Goal: Task Accomplishment & Management: Use online tool/utility

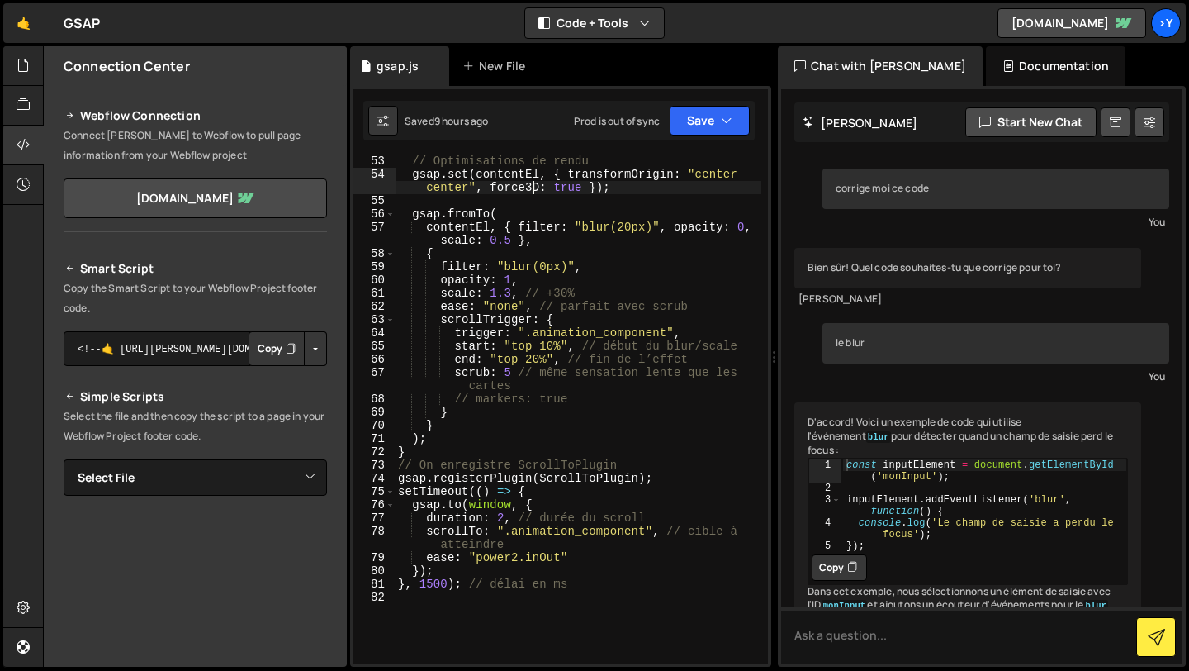
scroll to position [794, 0]
drag, startPoint x: 546, startPoint y: 220, endPoint x: 669, endPoint y: 200, distance: 124.8
click at [669, 200] on div "// Optimisations de rendu gsap . set ( contentEl , { transformOrigin : "center …" at bounding box center [578, 421] width 367 height 534
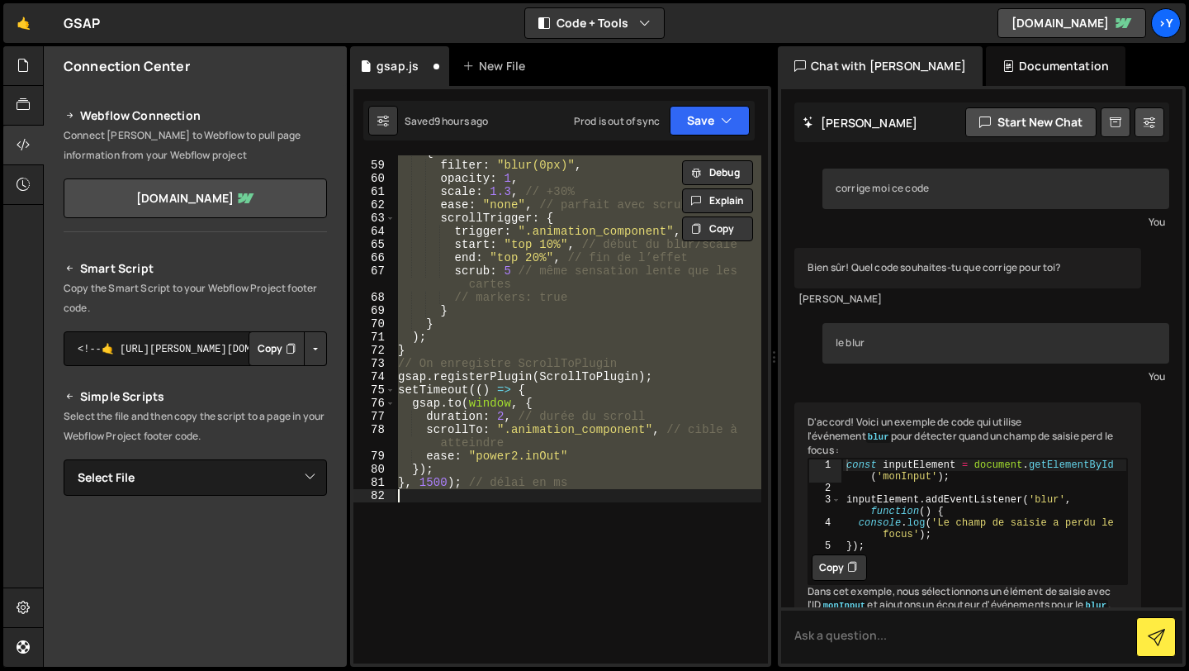
scroll to position [895, 0]
paste textarea
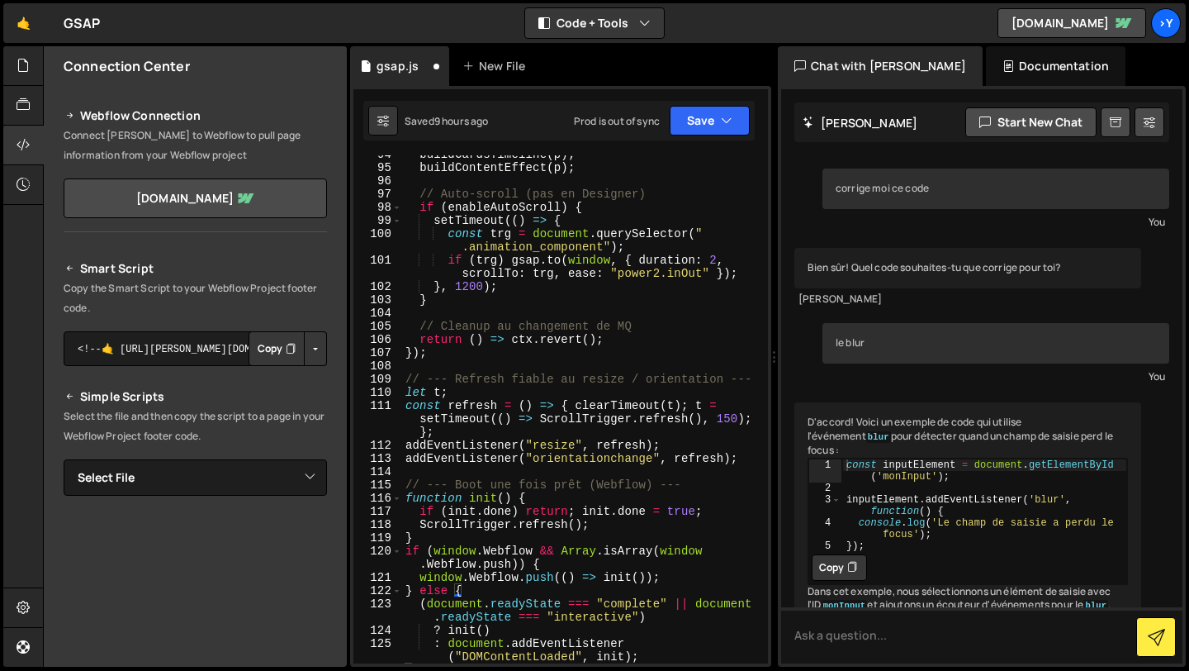
scroll to position [1540, 0]
click at [697, 125] on button "Save" at bounding box center [710, 121] width 80 height 30
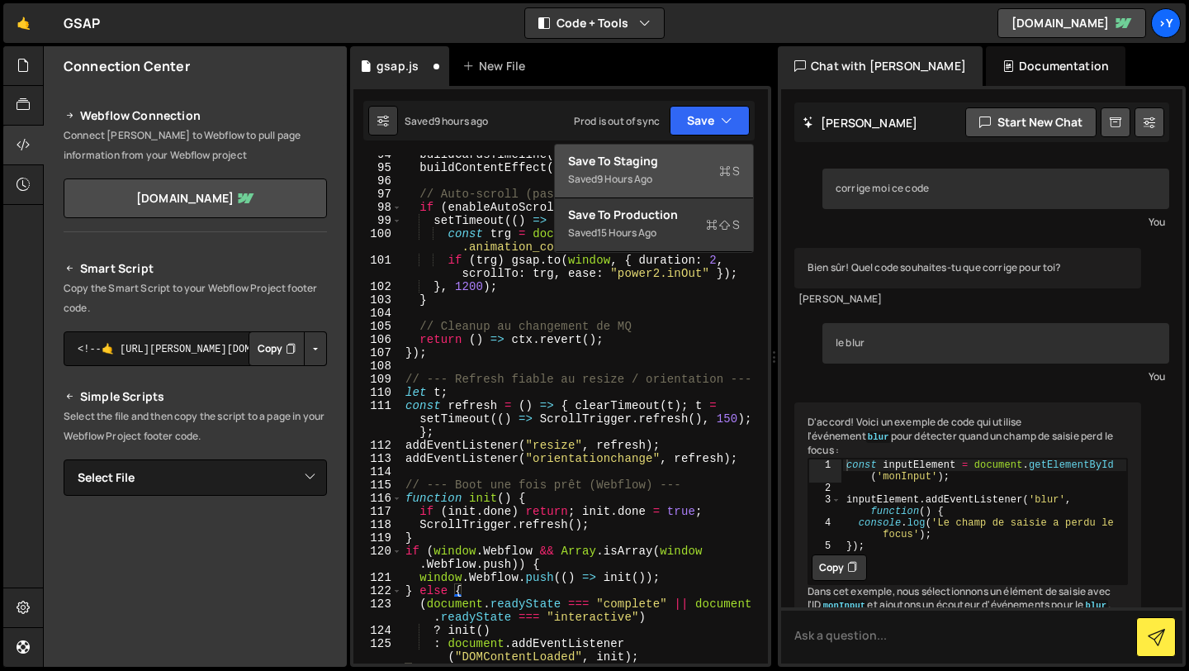
click at [639, 174] on div "9 hours ago" at bounding box center [624, 179] width 55 height 14
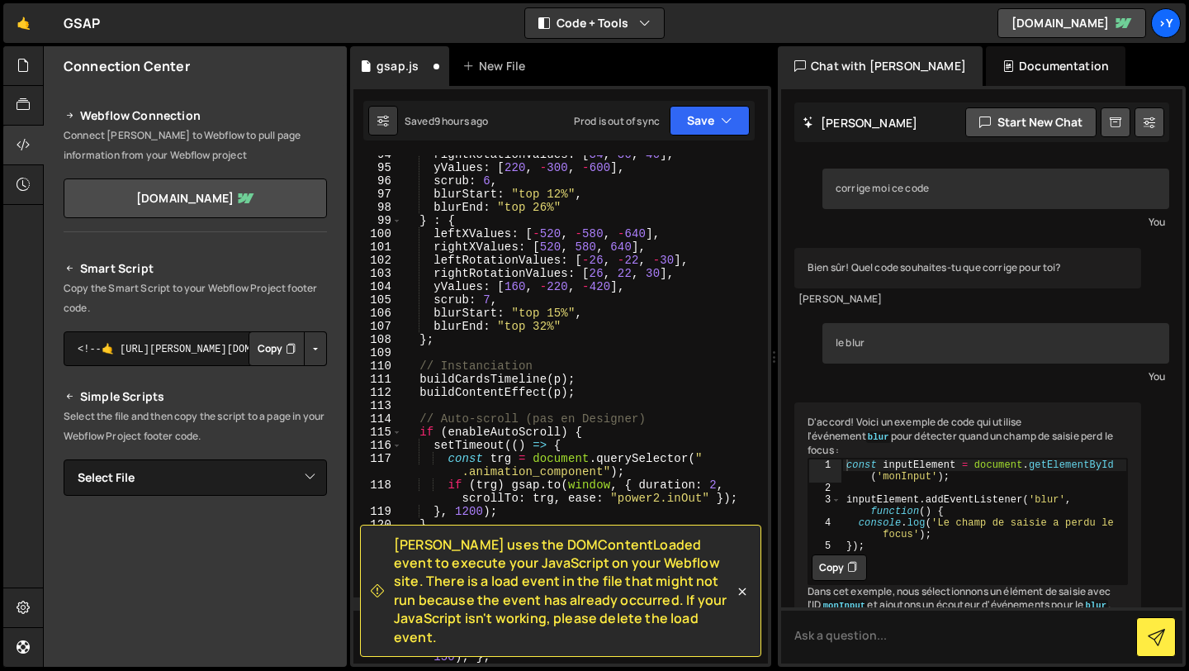
scroll to position [1421, 0]
click at [1071, 23] on link "[DOMAIN_NAME]" at bounding box center [1072, 23] width 149 height 30
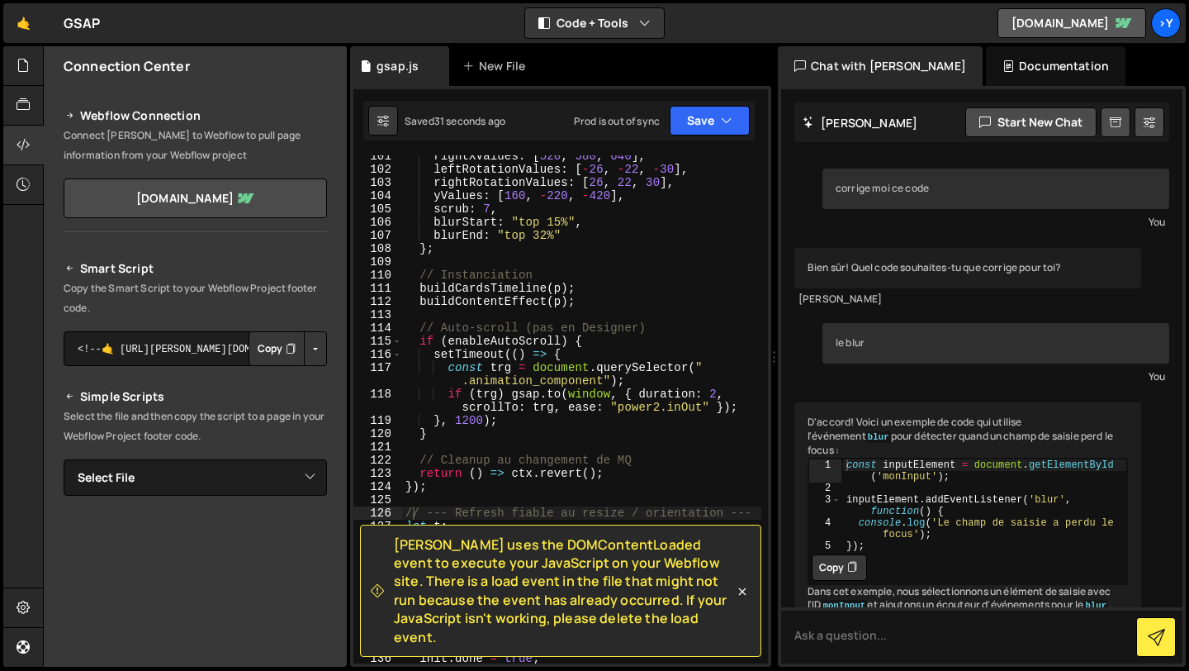
scroll to position [1512, 0]
click at [742, 600] on icon at bounding box center [742, 591] width 17 height 17
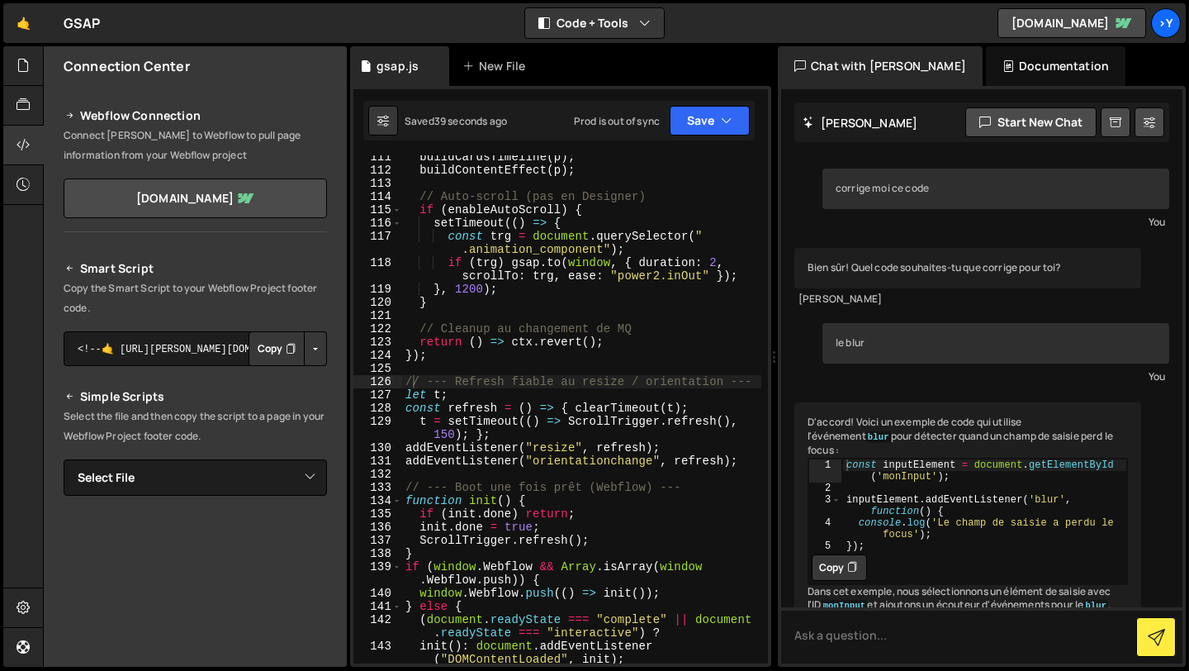
scroll to position [1643, 0]
click at [701, 121] on button "Save" at bounding box center [710, 121] width 80 height 30
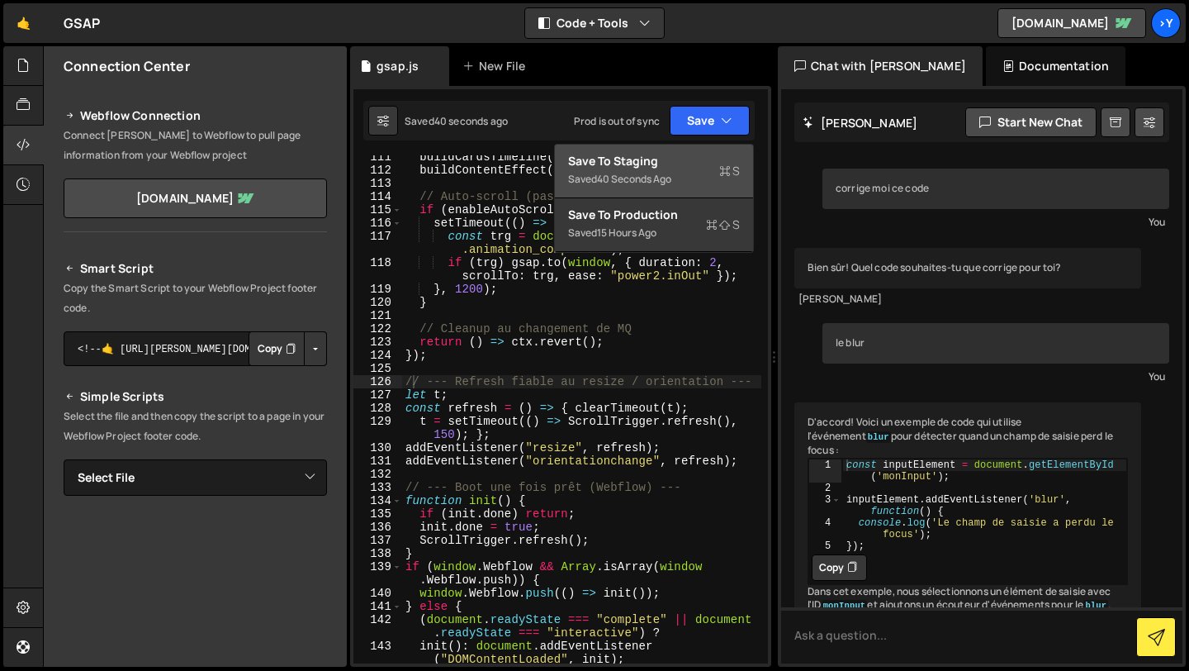
click at [695, 157] on div "Save to Staging S" at bounding box center [654, 161] width 172 height 17
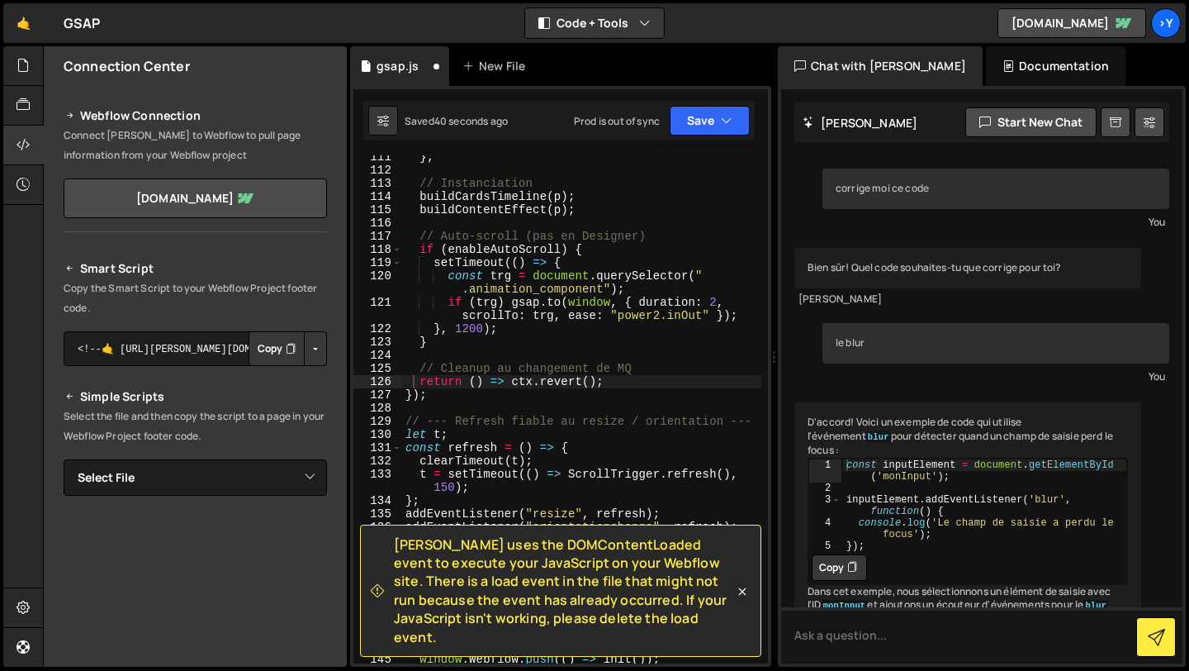
scroll to position [1630, 0]
click at [694, 119] on button "Save" at bounding box center [710, 121] width 80 height 30
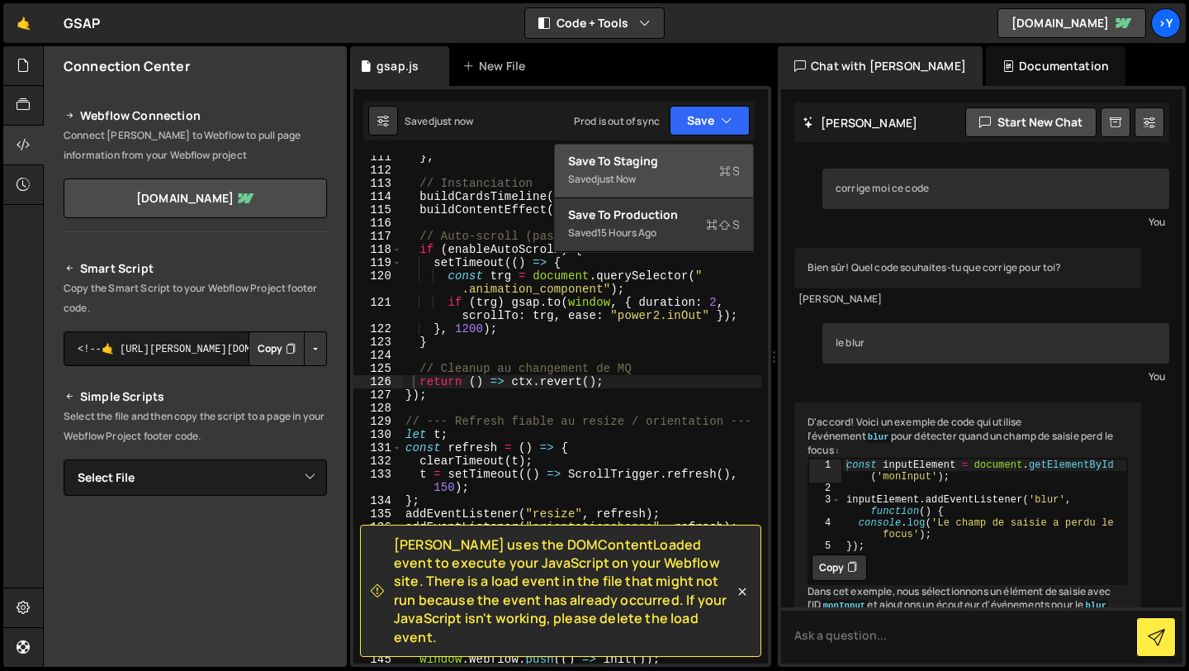
click at [675, 159] on div "Save to Staging S" at bounding box center [654, 161] width 172 height 17
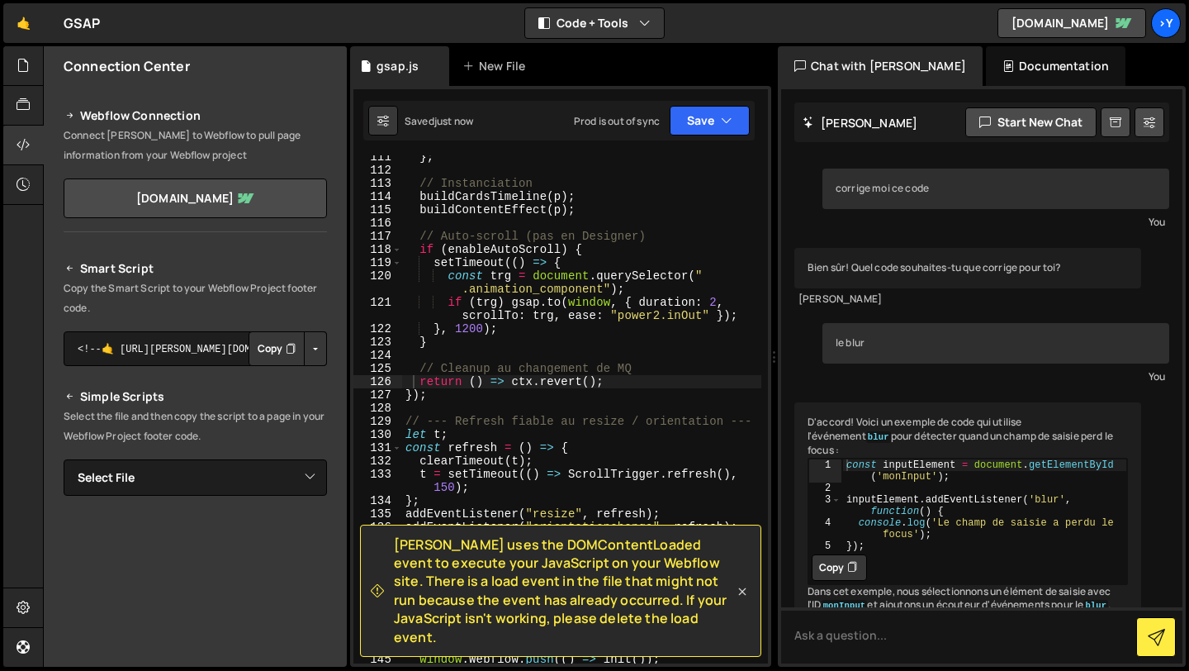
click at [745, 600] on icon at bounding box center [742, 591] width 17 height 17
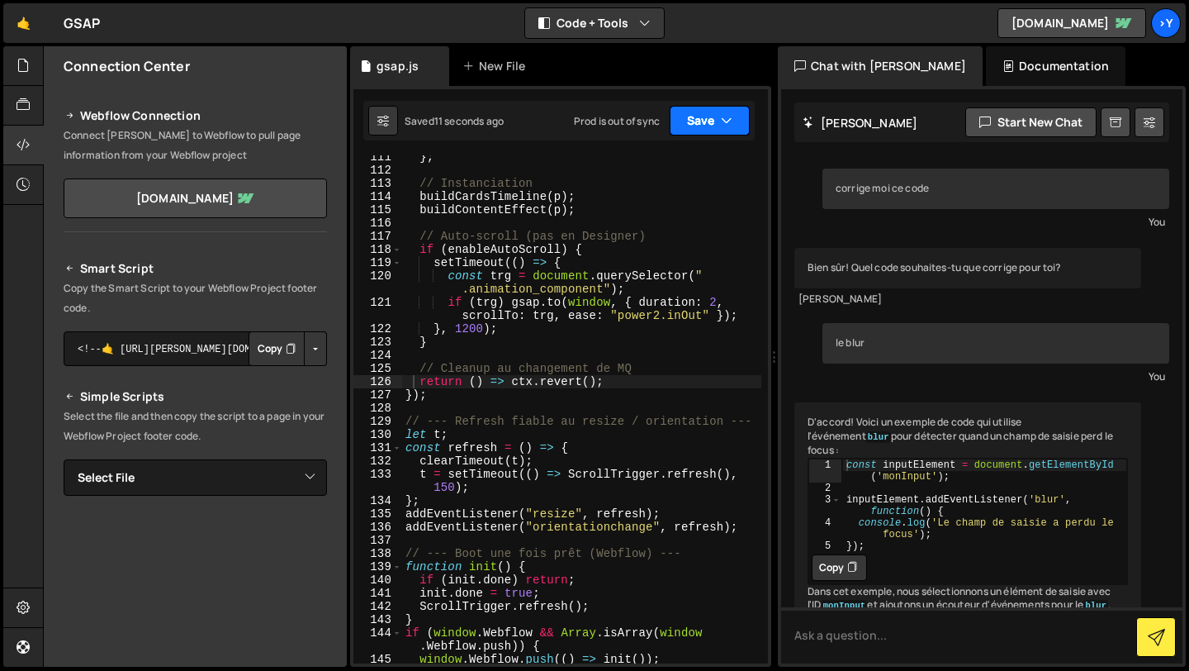
click at [721, 112] on icon "button" at bounding box center [727, 120] width 12 height 17
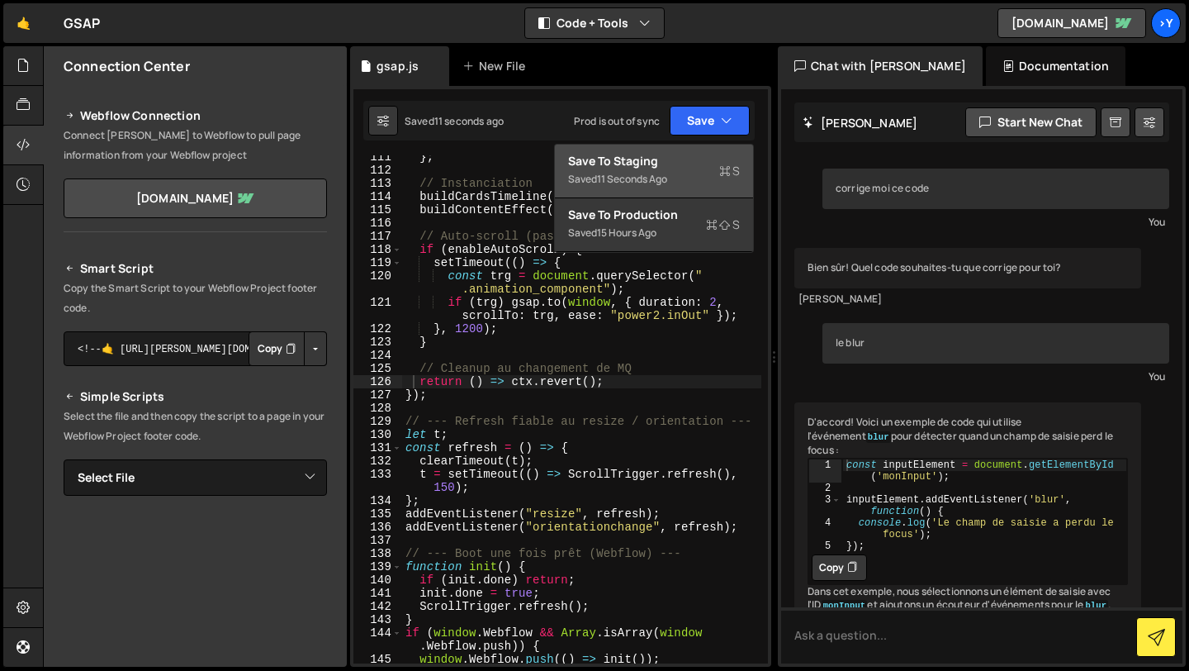
click at [682, 157] on div "Save to Staging S" at bounding box center [654, 161] width 172 height 17
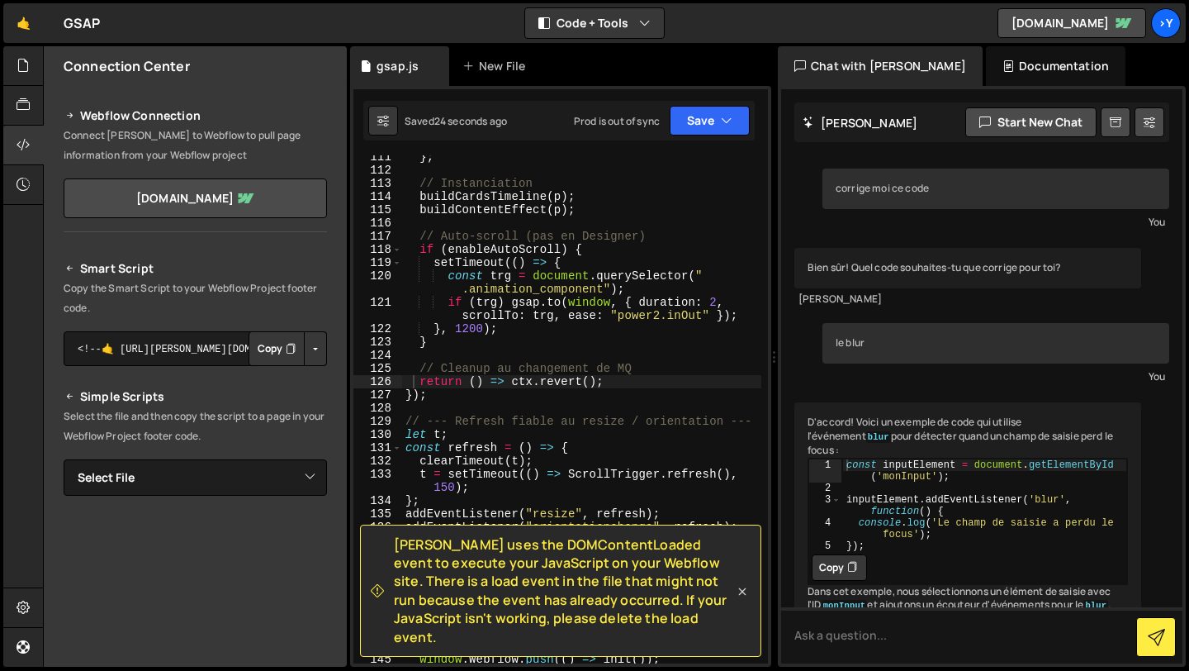
click at [737, 600] on icon at bounding box center [742, 591] width 17 height 17
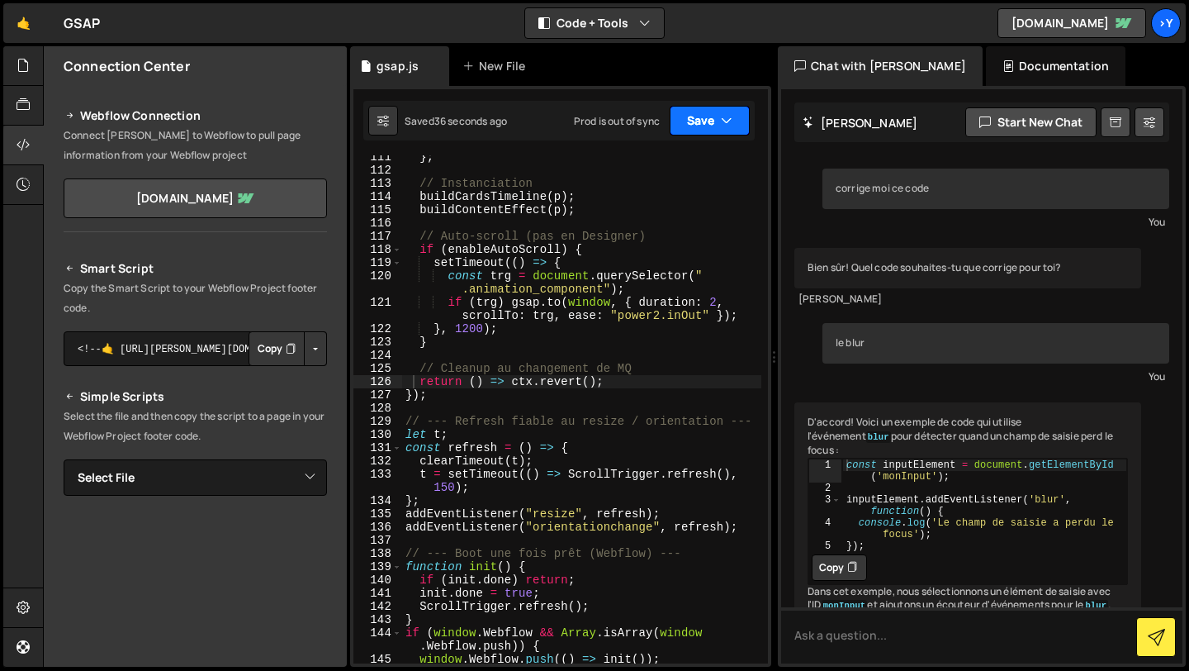
click at [714, 130] on button "Save" at bounding box center [710, 121] width 80 height 30
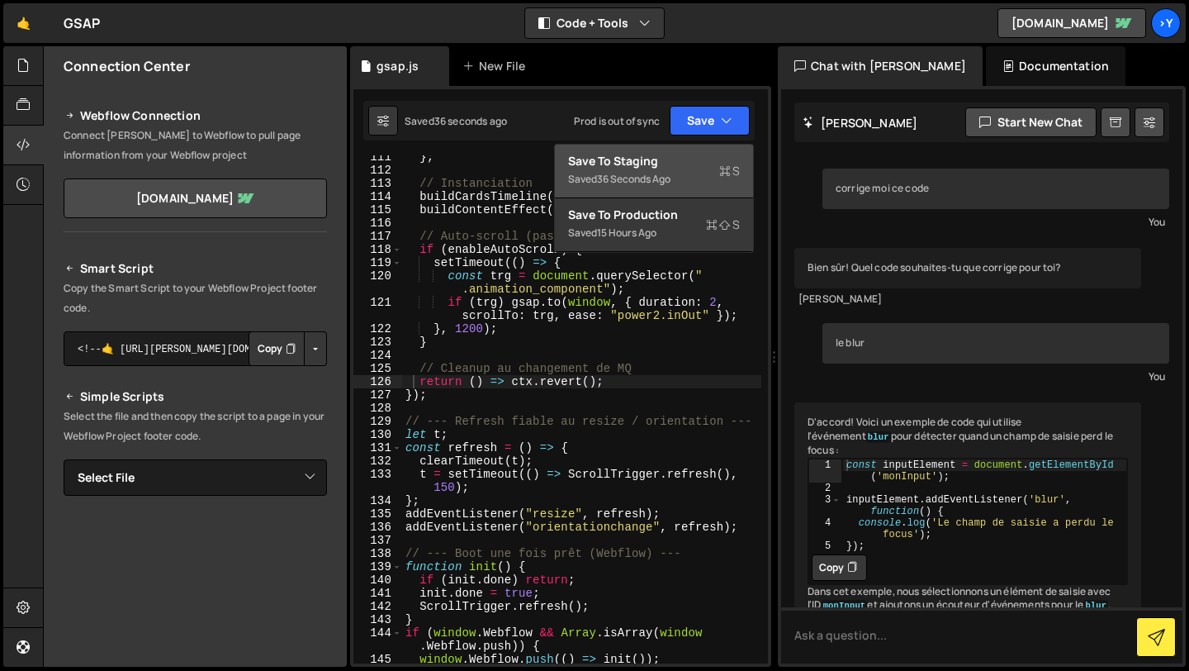
click at [697, 160] on div "Save to Staging S" at bounding box center [654, 161] width 172 height 17
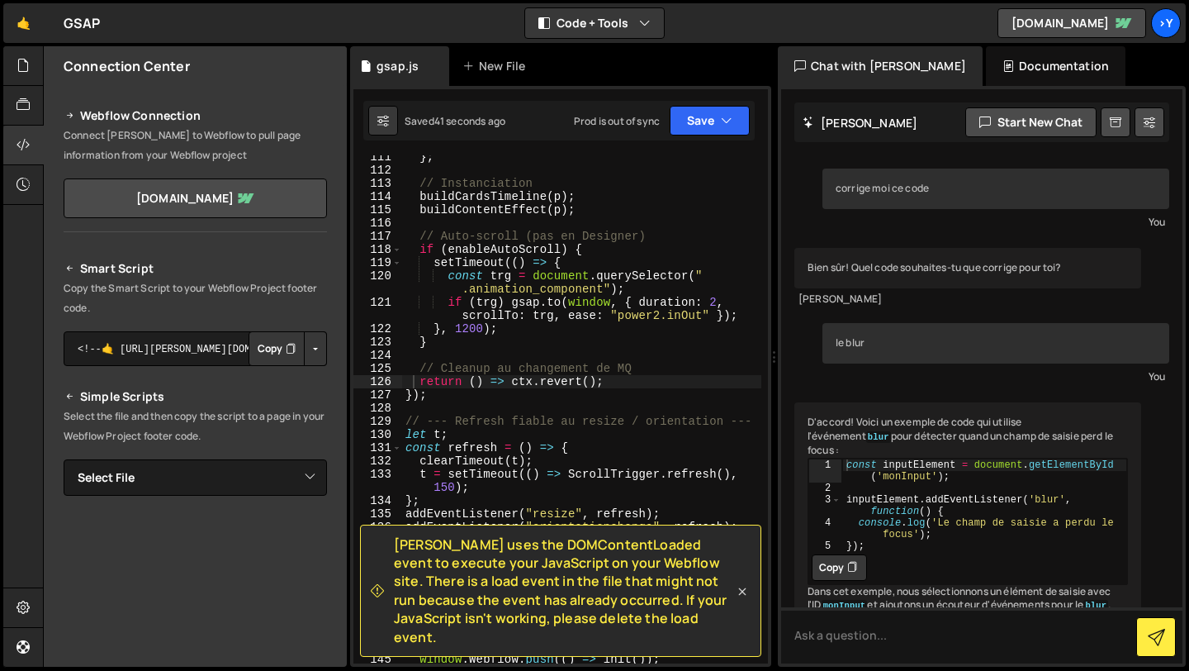
click at [745, 600] on icon at bounding box center [742, 591] width 17 height 17
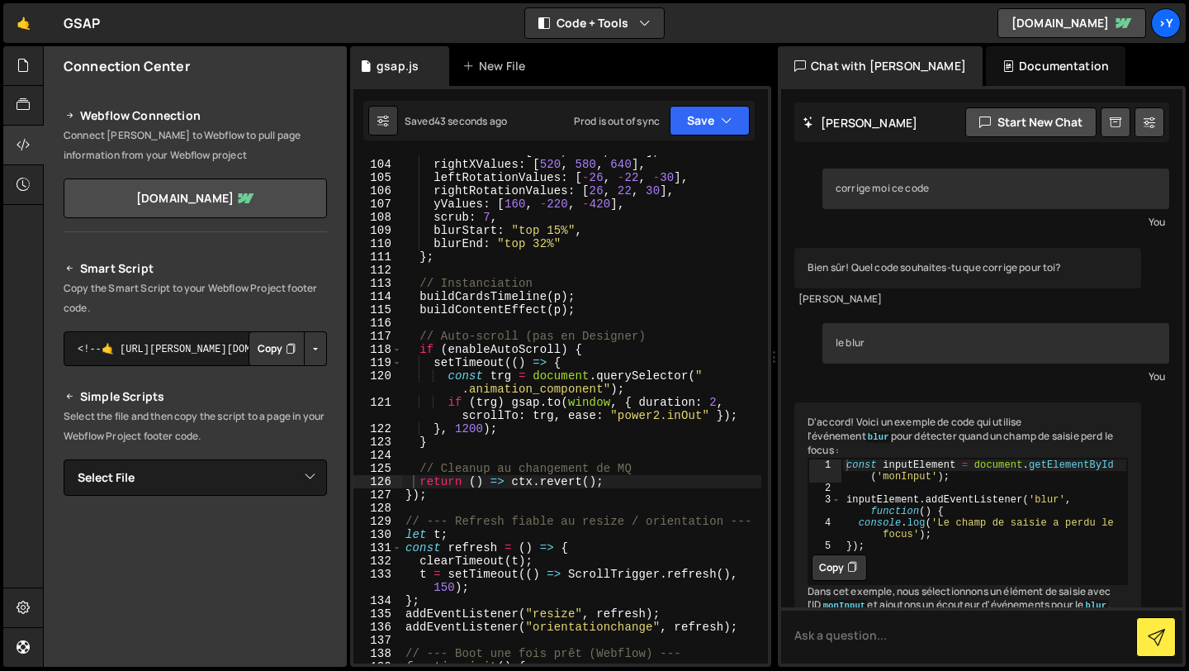
scroll to position [1510, 0]
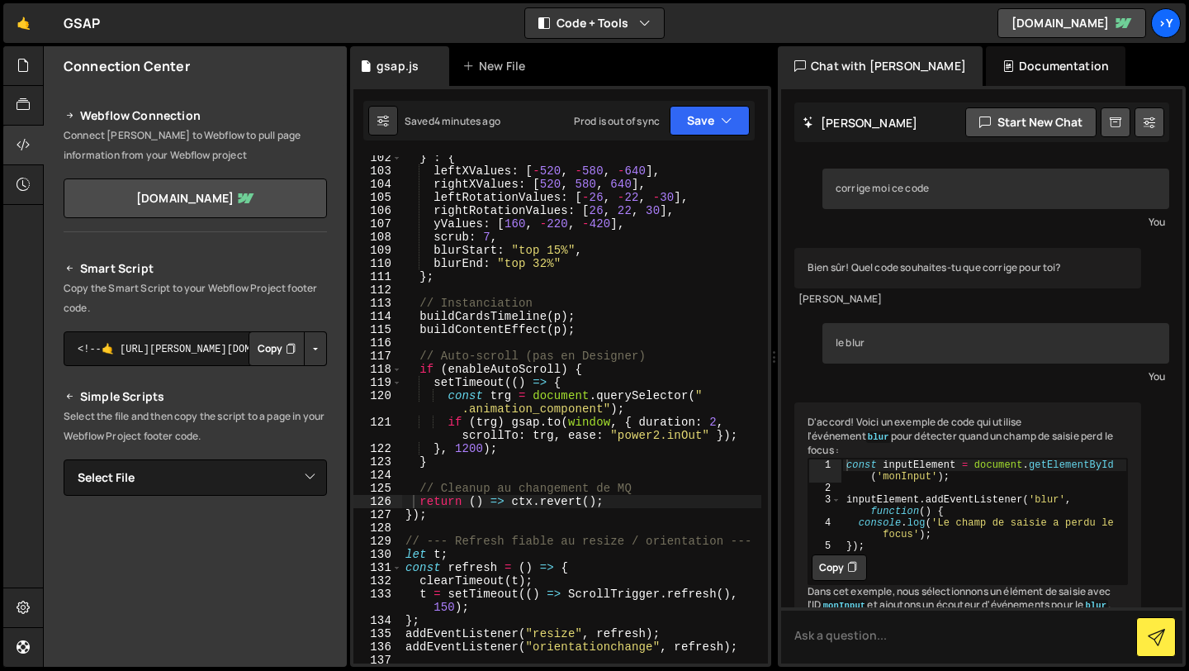
click at [557, 253] on div "} : { leftXValues : [ - 520 , - 580 , - 640 ] , rightXValues : [ 520 , 580 , 64…" at bounding box center [581, 418] width 359 height 534
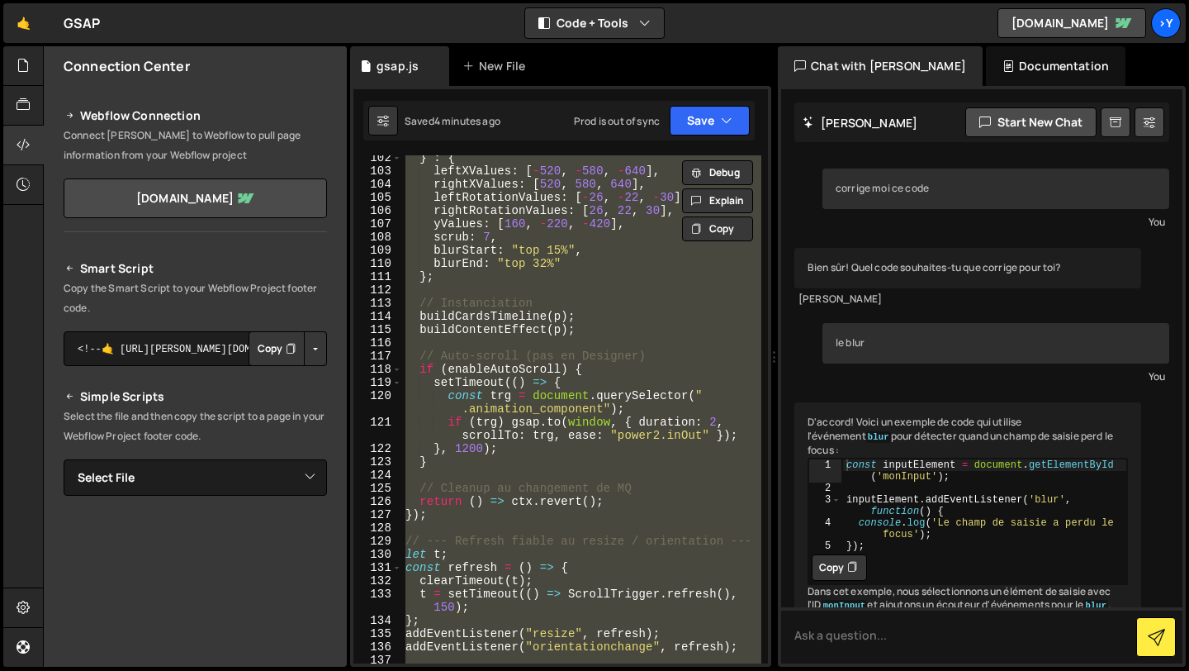
paste textarea ");"
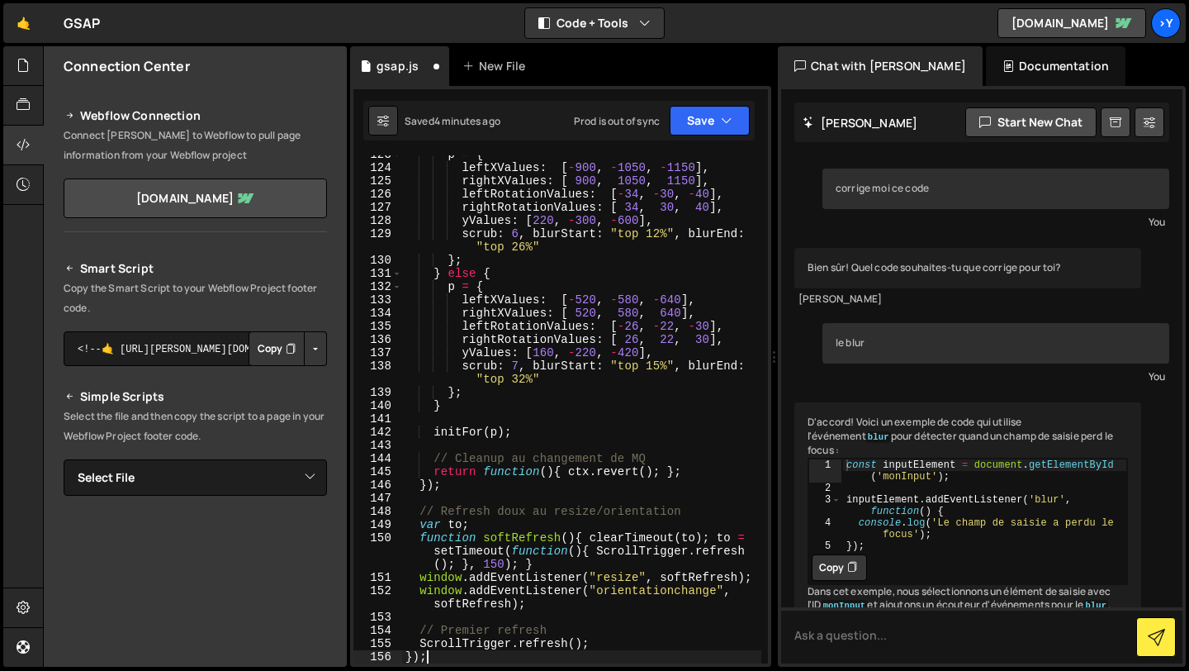
scroll to position [2214, 0]
click at [701, 123] on button "Save" at bounding box center [710, 121] width 80 height 30
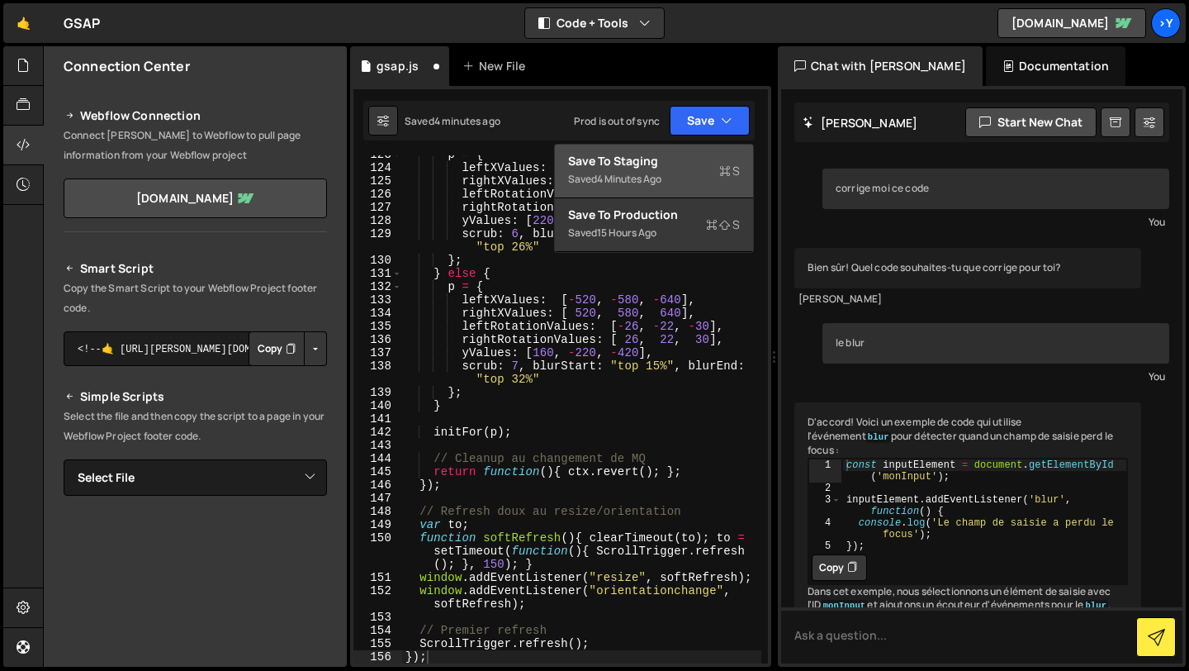
click at [668, 145] on button "Save to Staging S Saved 4 minutes ago" at bounding box center [654, 172] width 198 height 54
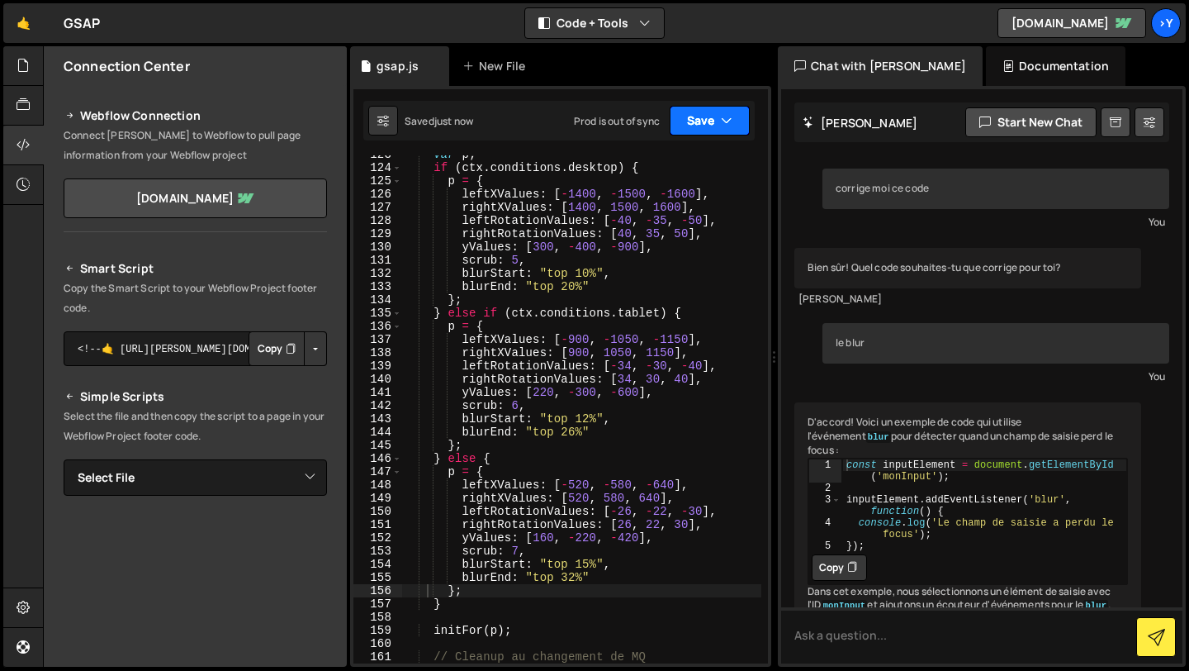
click at [698, 122] on button "Save" at bounding box center [710, 121] width 80 height 30
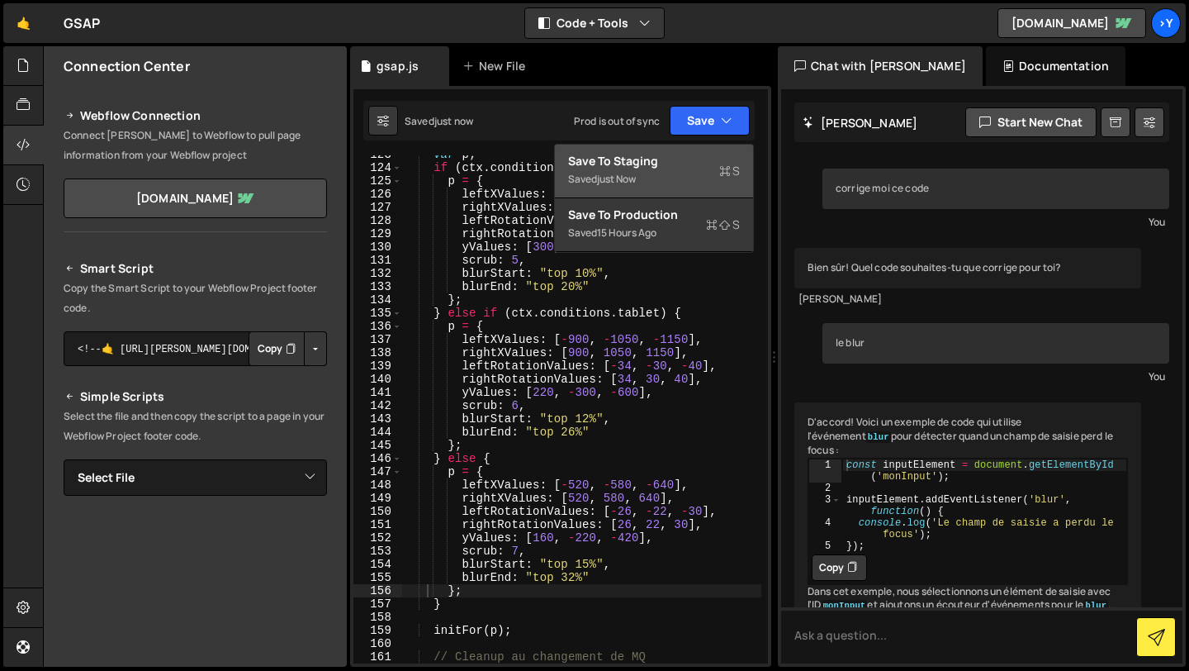
click at [633, 164] on div "Save to Staging S" at bounding box center [654, 161] width 172 height 17
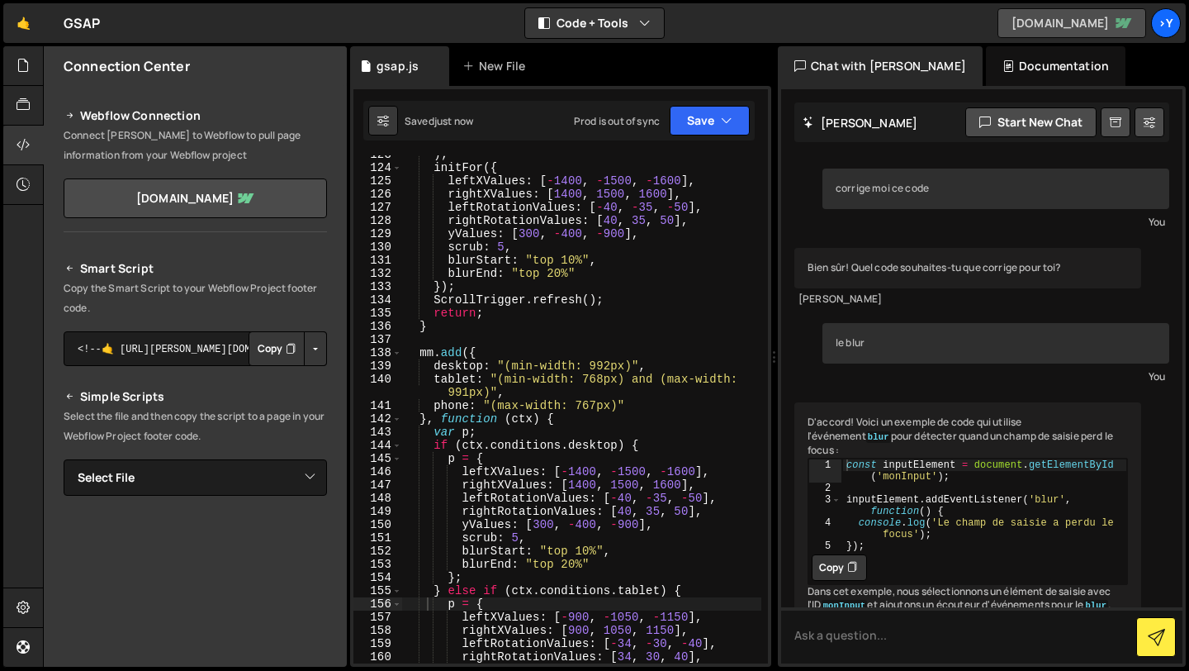
click at [1069, 17] on link "[DOMAIN_NAME]" at bounding box center [1072, 23] width 149 height 30
click at [715, 229] on div ") ; initFor ({ leftXValues : [ - 1400 , - 1500 , - 1600 ] , rightXValues : [ 14…" at bounding box center [581, 415] width 359 height 534
type textarea "});"
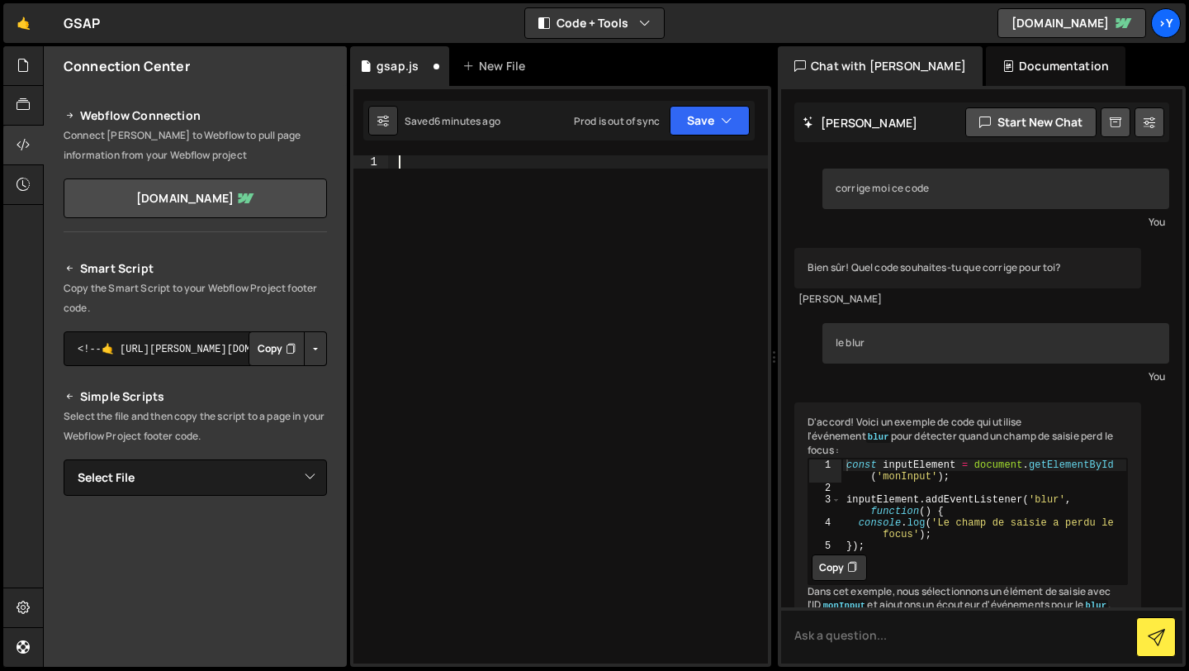
paste textarea "}"
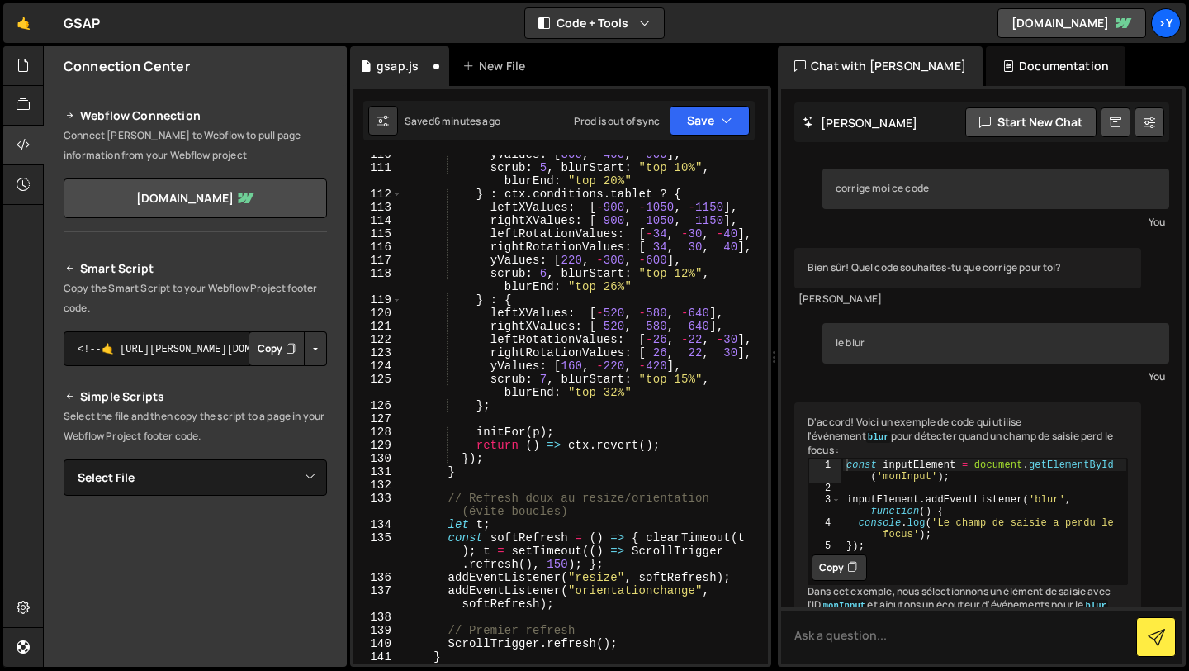
scroll to position [2003, 0]
click at [699, 119] on button "Save" at bounding box center [710, 121] width 80 height 30
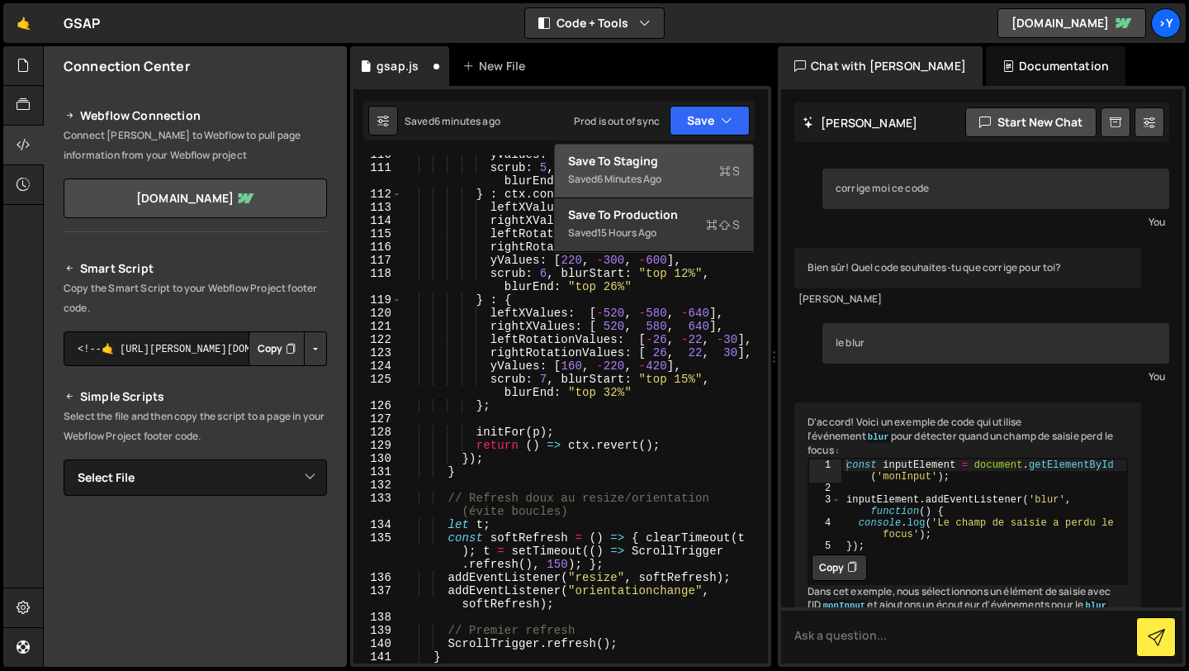
click at [671, 162] on div "Save to Staging S" at bounding box center [654, 161] width 172 height 17
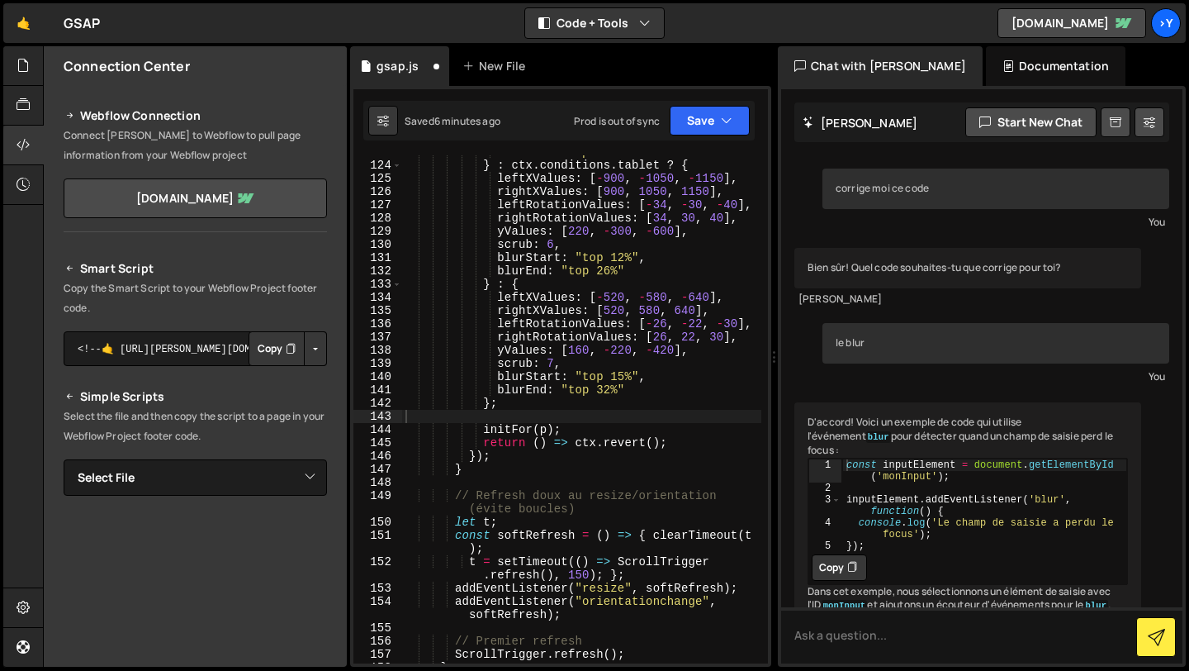
scroll to position [2125, 0]
click at [1065, 18] on link "[DOMAIN_NAME]" at bounding box center [1072, 23] width 149 height 30
click at [1088, 31] on link "[DOMAIN_NAME]" at bounding box center [1072, 23] width 149 height 30
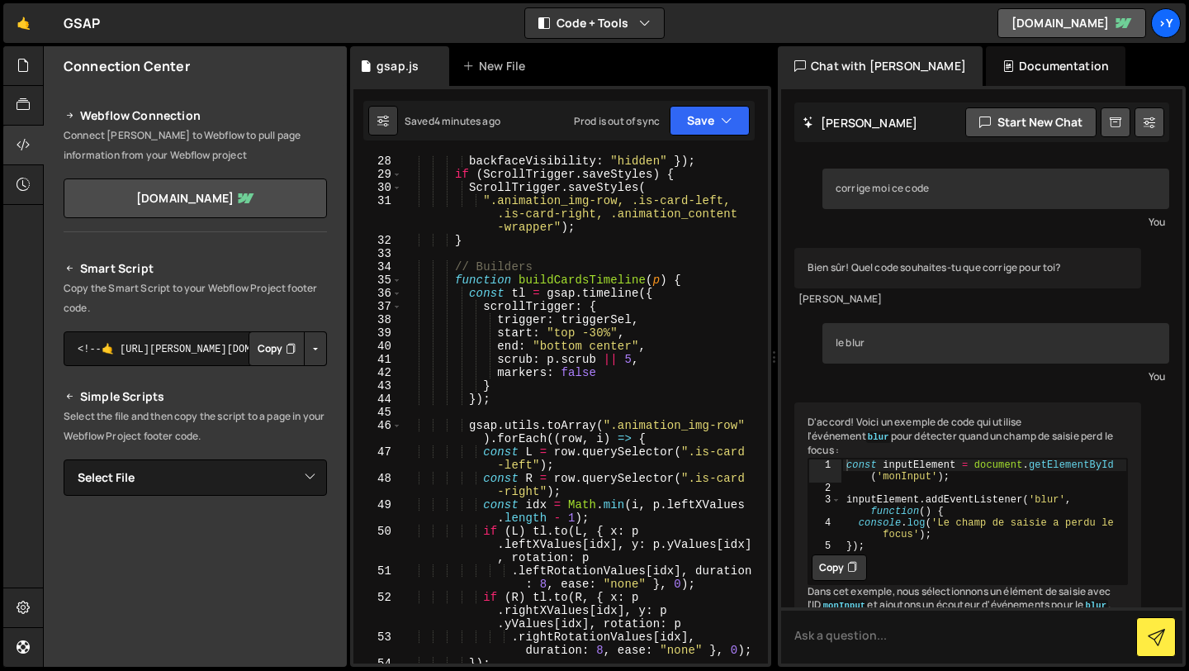
scroll to position [0, 0]
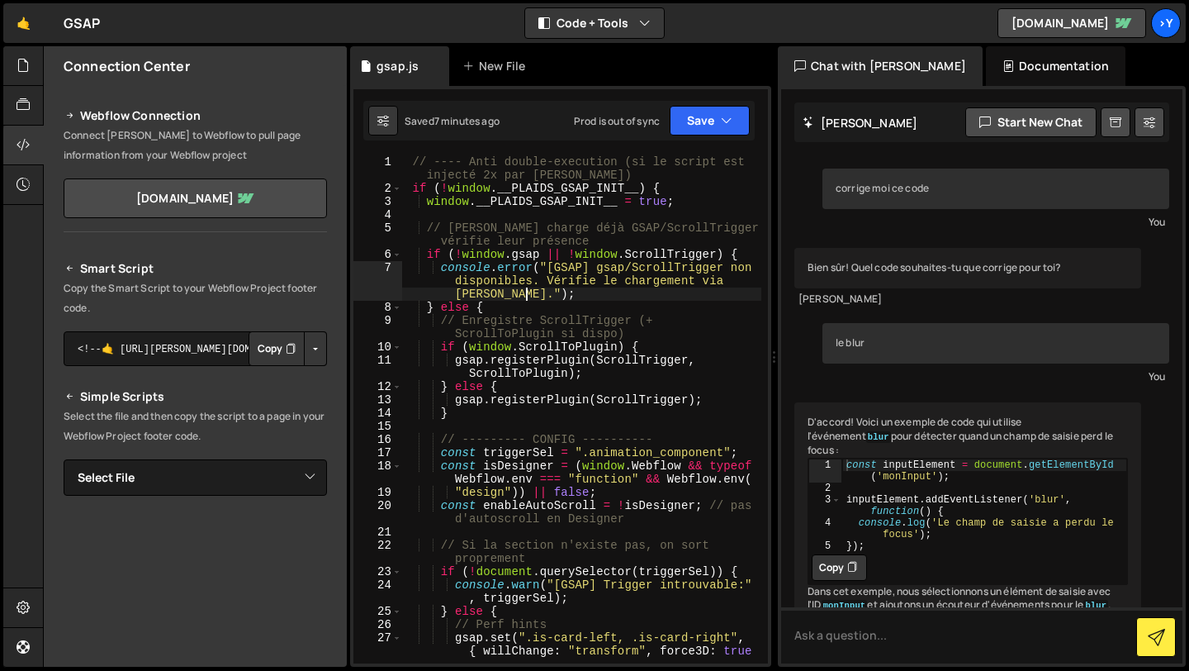
click at [549, 289] on div "// ---- Anti double-execution (si le script est injecté 2x par [PERSON_NAME]) i…" at bounding box center [581, 429] width 359 height 548
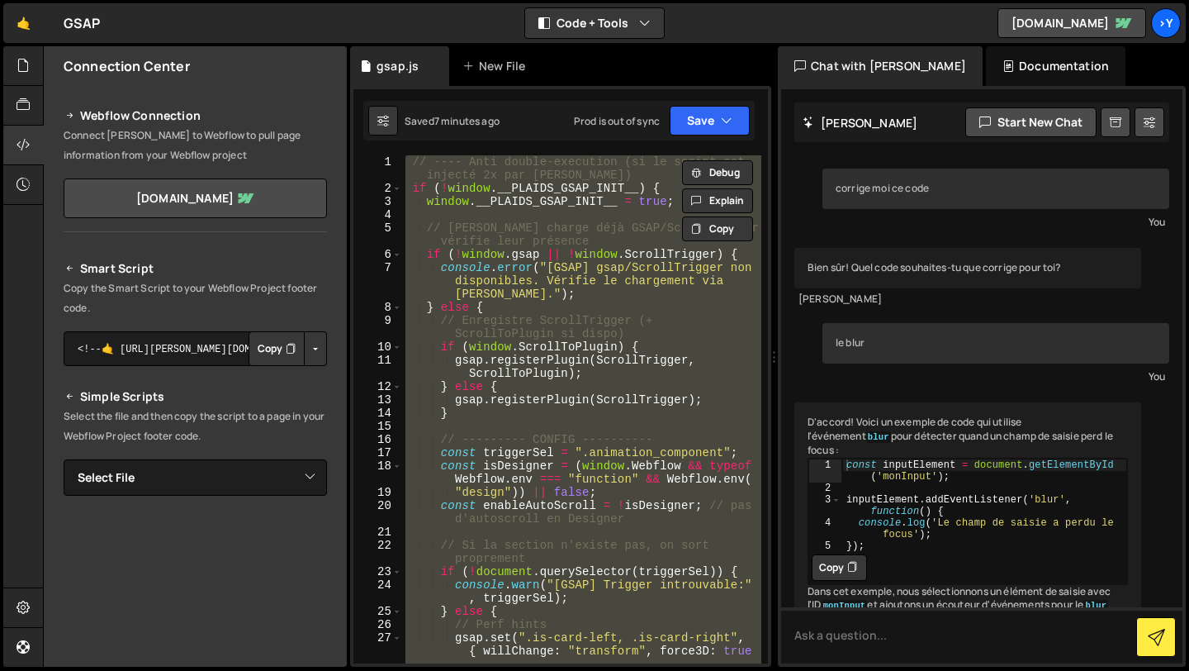
paste textarea "});"
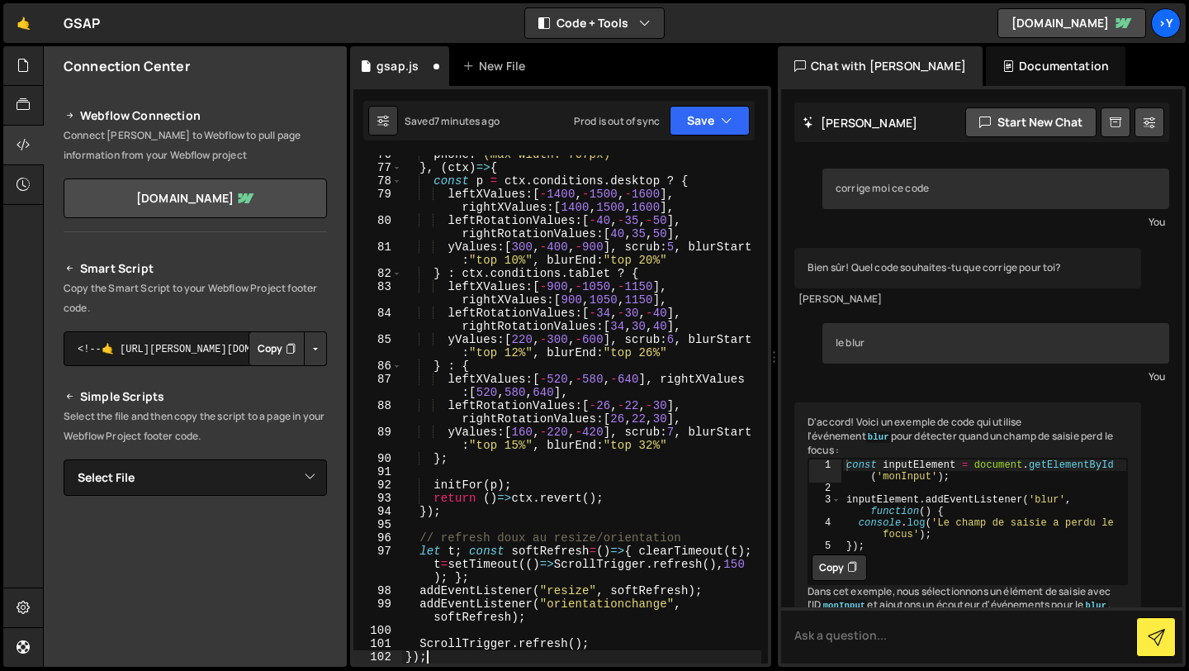
click at [711, 137] on div "Saved 7 minutes ago Prod is out of sync Upgrade to Edit Save Save to Staging S …" at bounding box center [558, 121] width 391 height 40
click at [711, 125] on button "Save" at bounding box center [710, 121] width 80 height 30
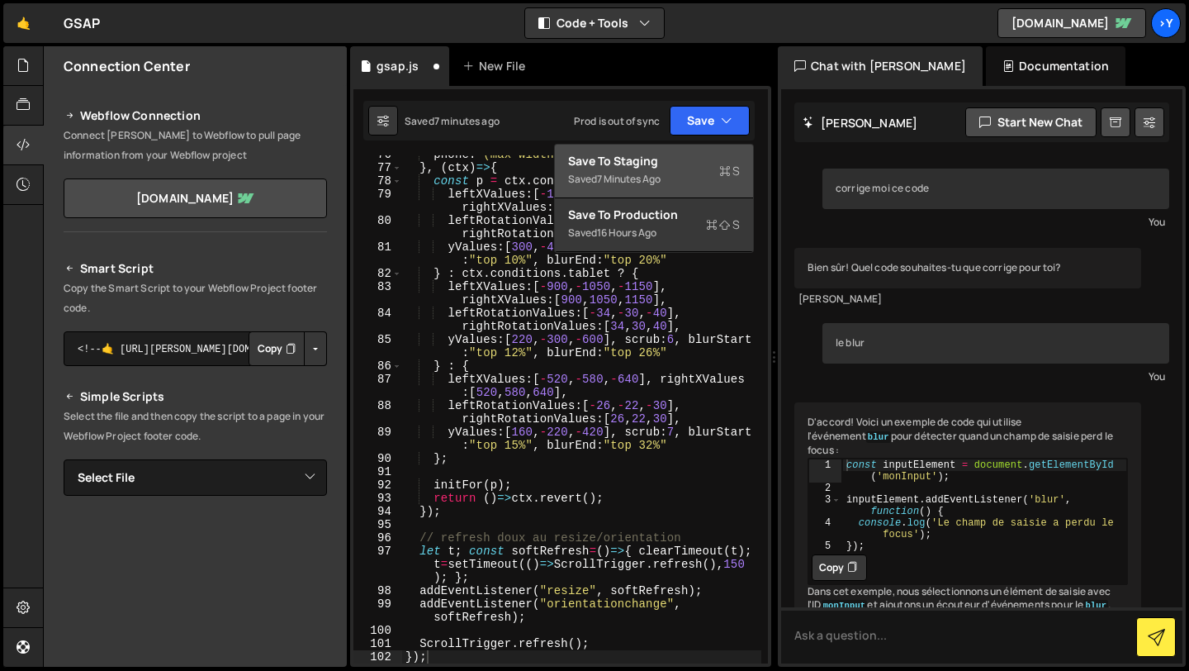
click at [692, 157] on div "Save to Staging S" at bounding box center [654, 161] width 172 height 17
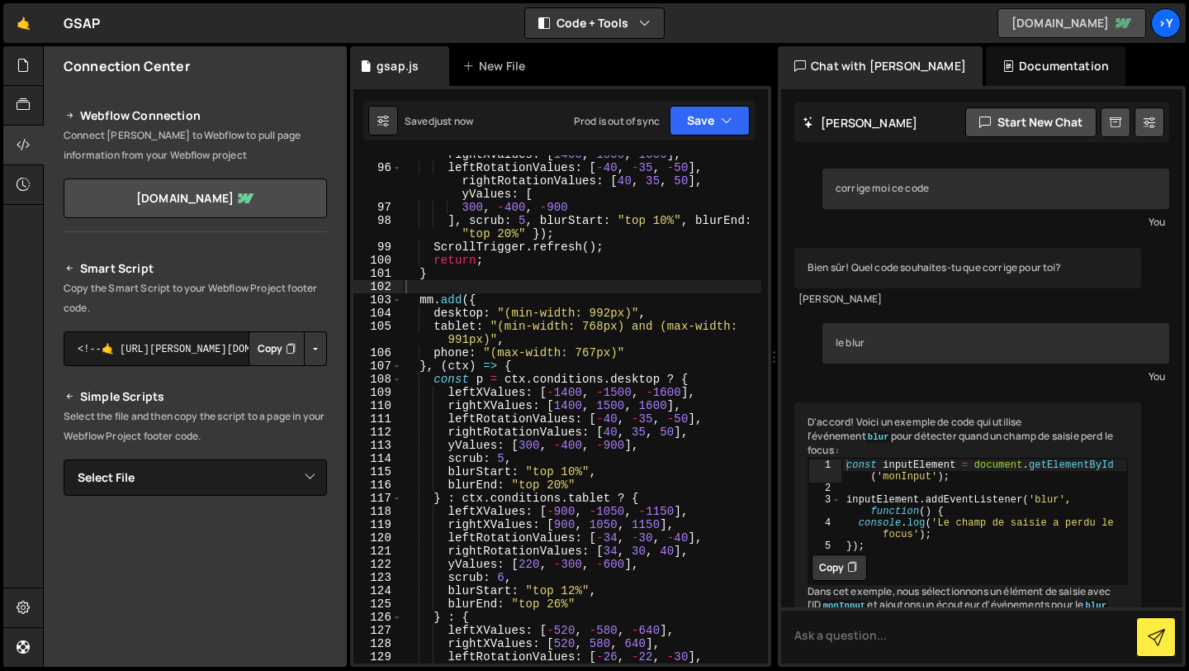
click at [1099, 16] on link "[DOMAIN_NAME]" at bounding box center [1072, 23] width 149 height 30
click at [653, 207] on div "initFor ({ leftXValues : [ - 1400 , - 1500 , - 1600 ] , rightXValues : [ 1400 ,…" at bounding box center [581, 409] width 359 height 548
type textarea "});"
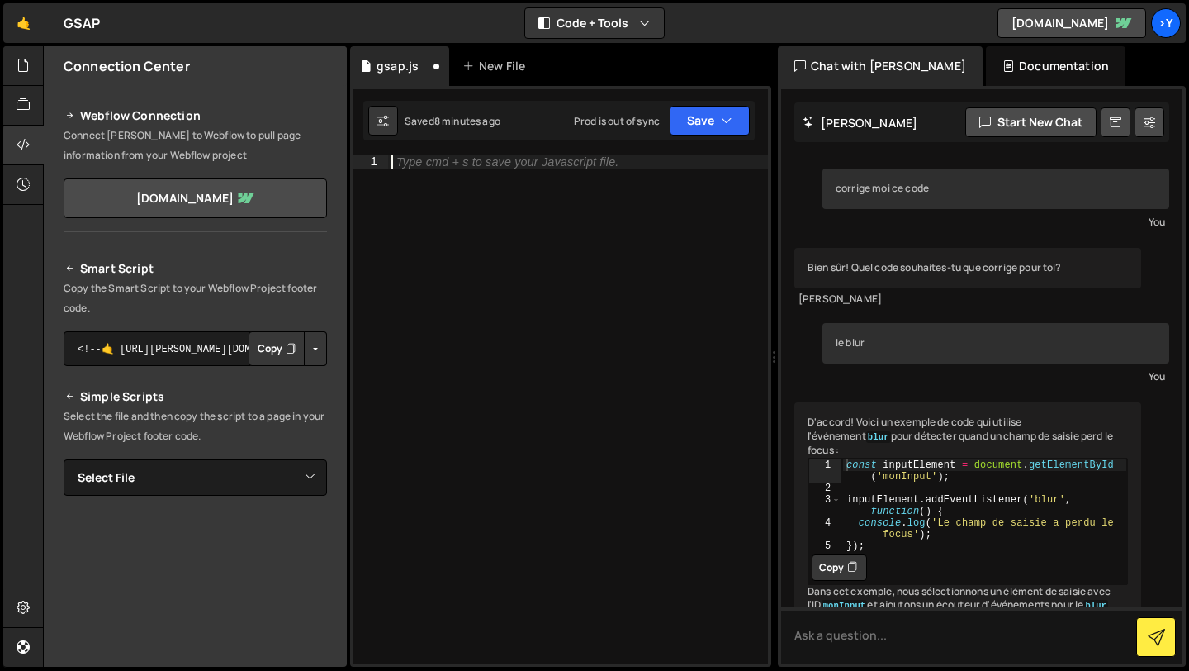
click at [437, 295] on div "Type cmd + s to save your Javascript file." at bounding box center [578, 422] width 380 height 534
paste textarea "})();"
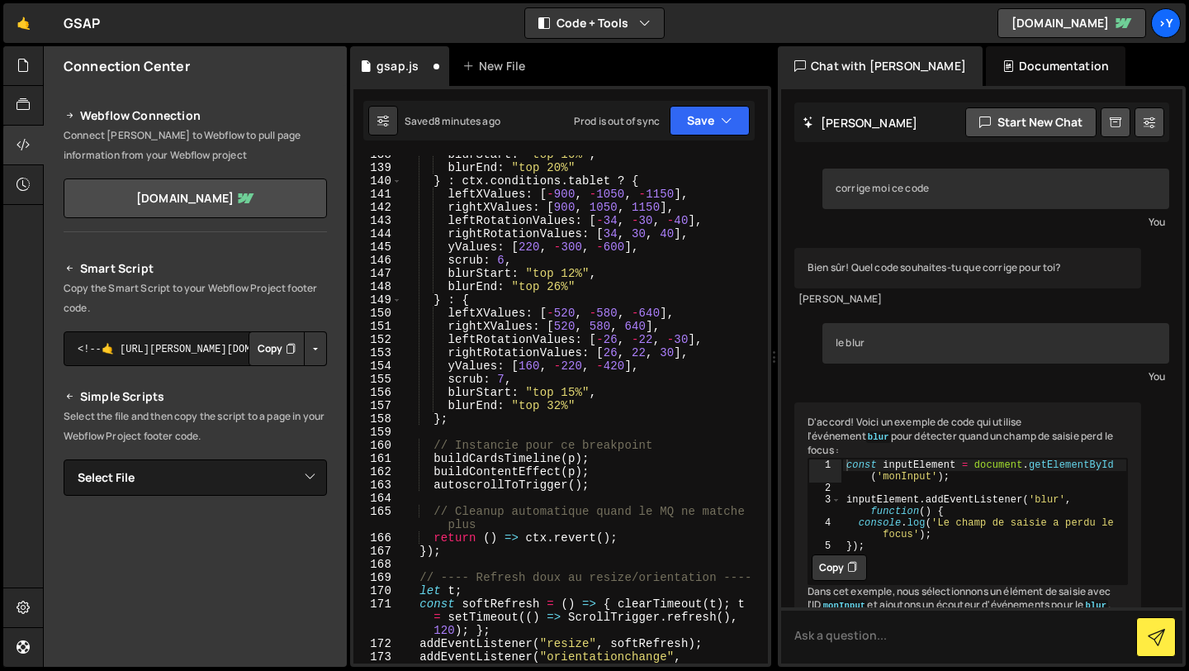
scroll to position [2161, 0]
click at [708, 123] on button "Save" at bounding box center [710, 121] width 80 height 30
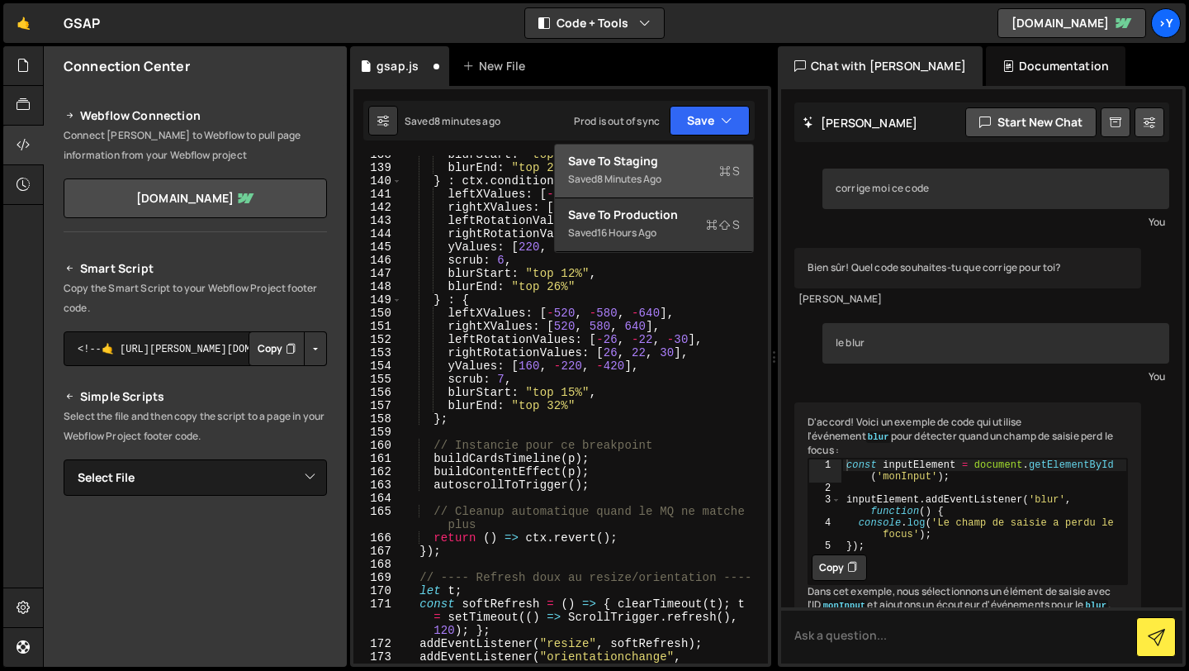
click at [694, 155] on div "Save to Staging S" at bounding box center [654, 161] width 172 height 17
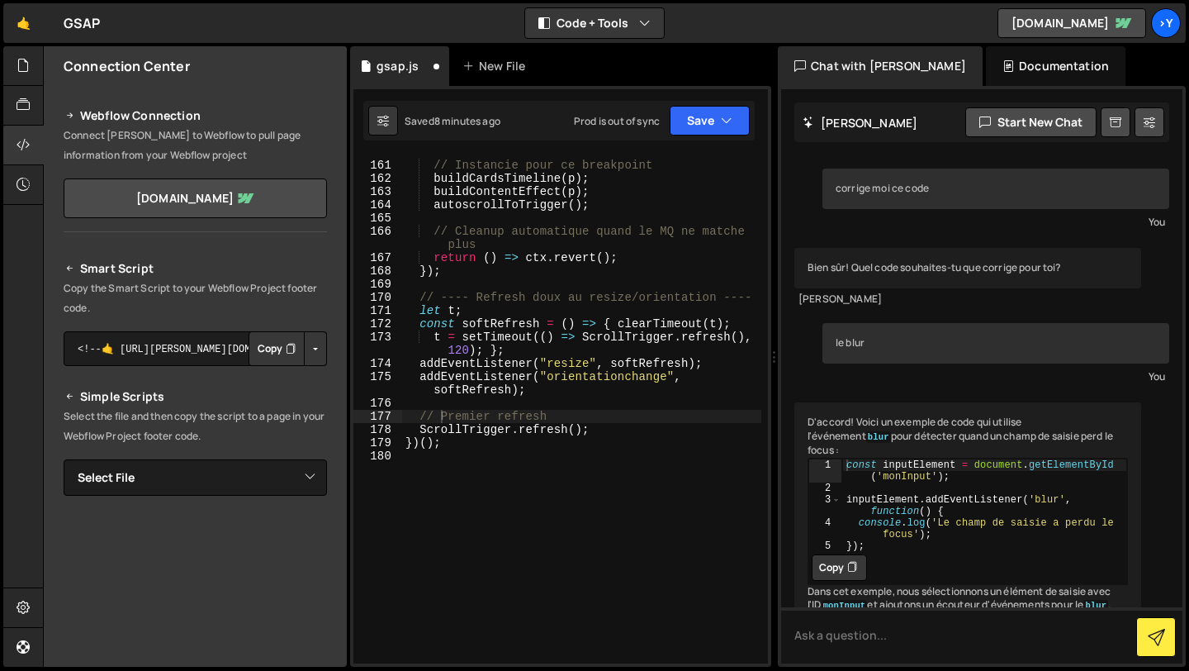
scroll to position [2442, 0]
click at [1061, 23] on link "[DOMAIN_NAME]" at bounding box center [1072, 23] width 149 height 30
click at [733, 386] on div "// Instancie pour ce breakpoint buildCardsTimeline ( p ) ; buildContentEffect (…" at bounding box center [581, 412] width 359 height 534
type textarea "})();"
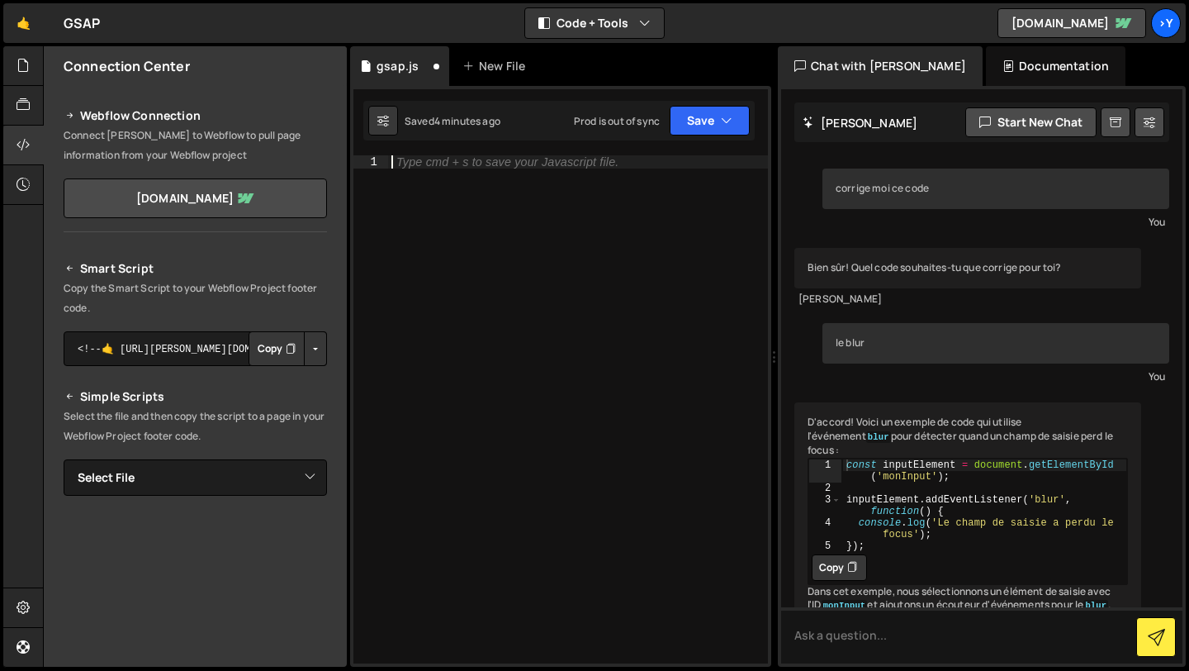
paste textarea "})();"
type textarea "})();"
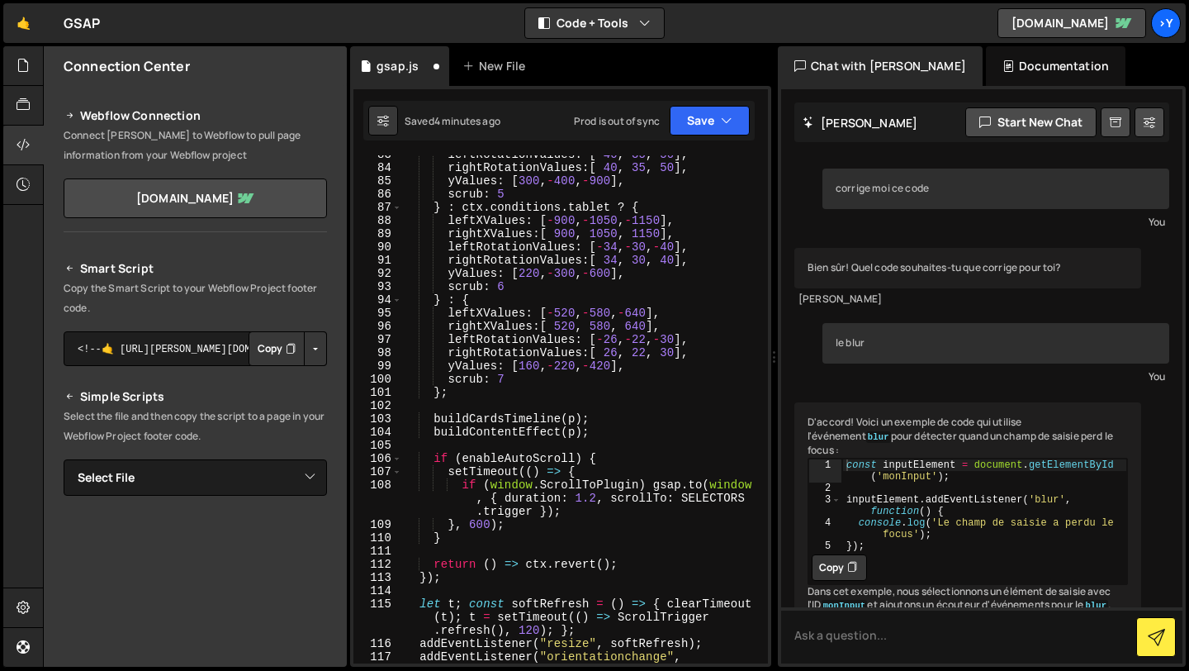
scroll to position [1527, 0]
click at [705, 115] on button "Save" at bounding box center [710, 121] width 80 height 30
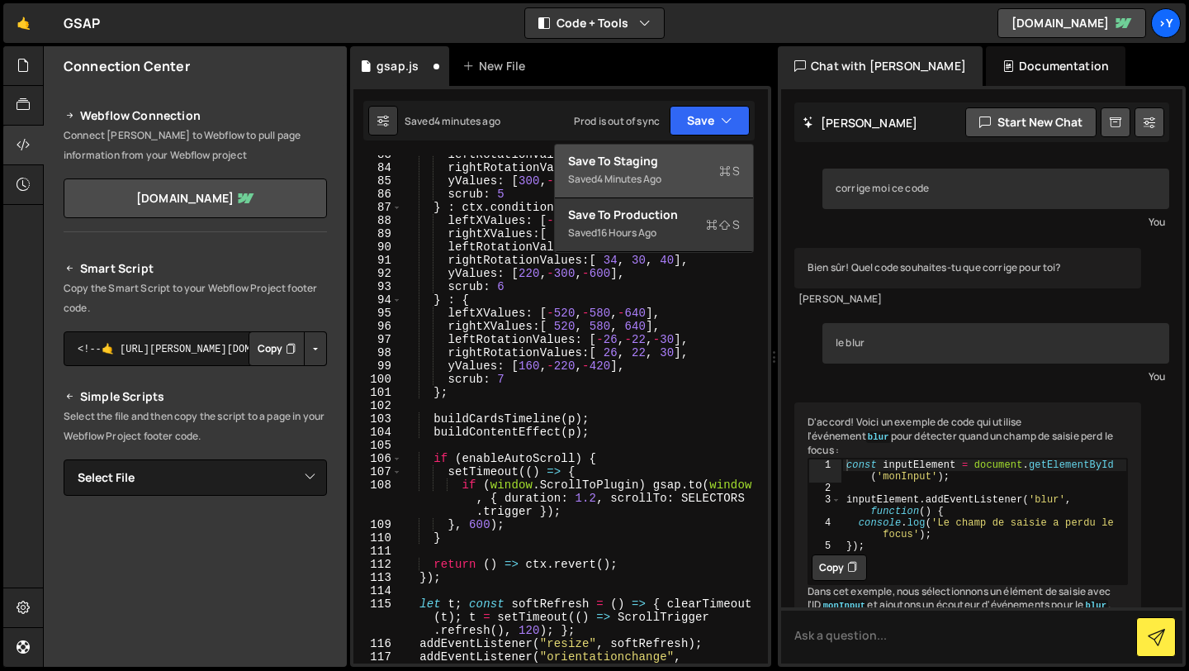
click at [668, 165] on div "Save to Staging S" at bounding box center [654, 161] width 172 height 17
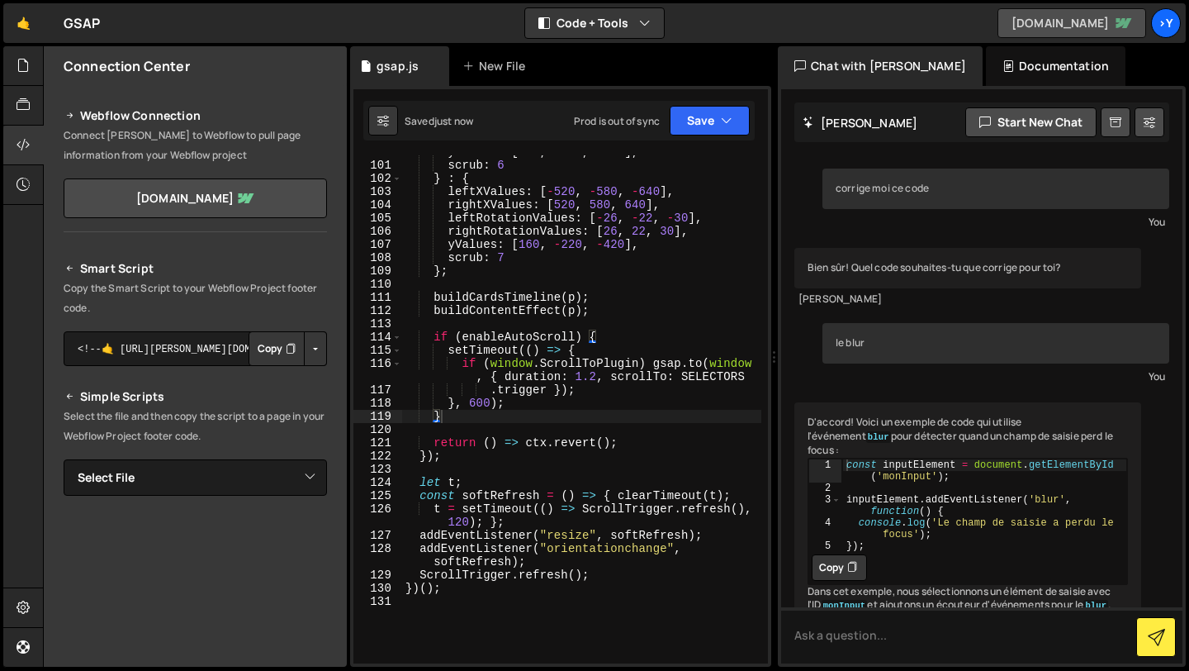
click at [1102, 17] on link "[DOMAIN_NAME]" at bounding box center [1072, 23] width 149 height 30
